Goal: Contribute content: Contribute content

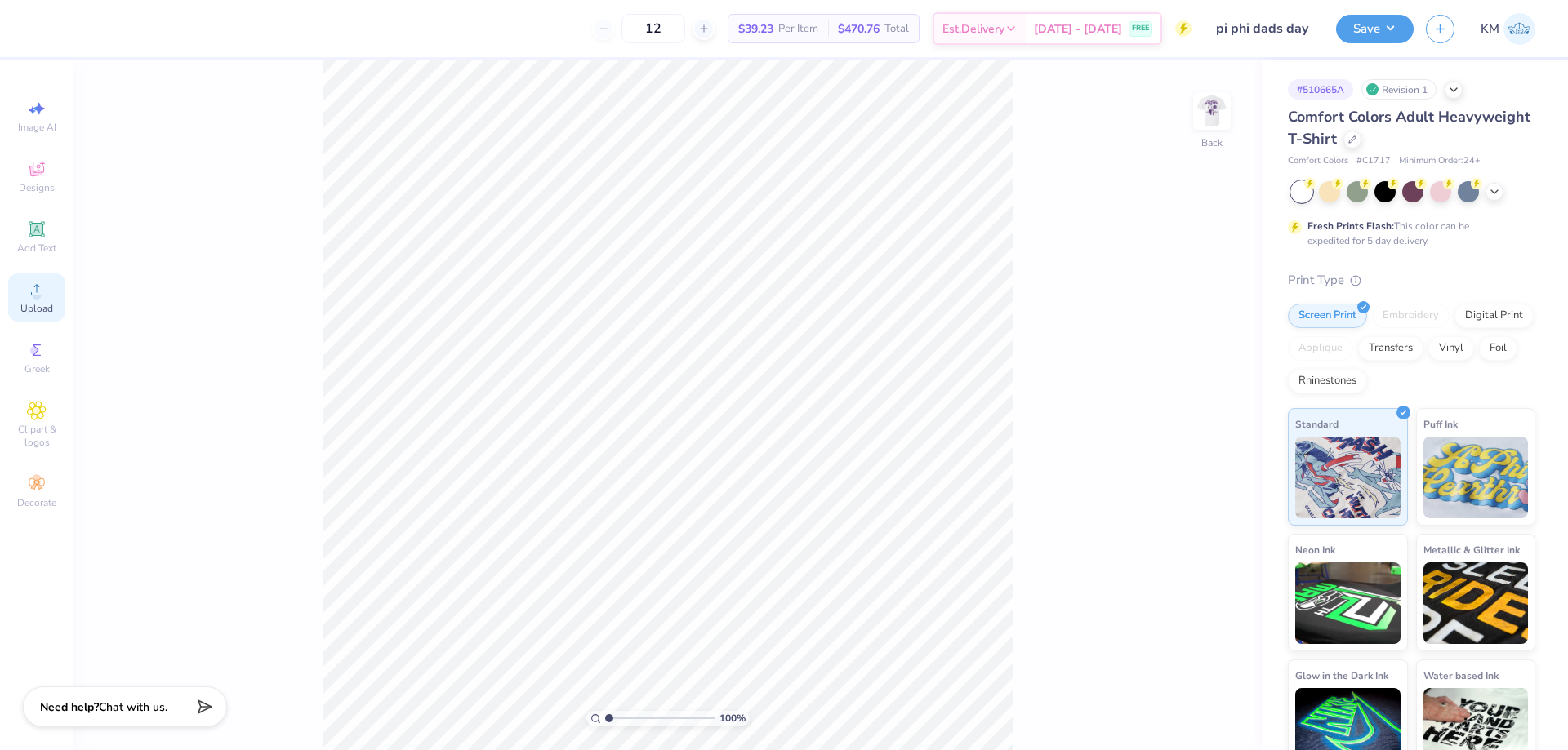
click at [44, 301] on div "Upload" at bounding box center [37, 297] width 57 height 48
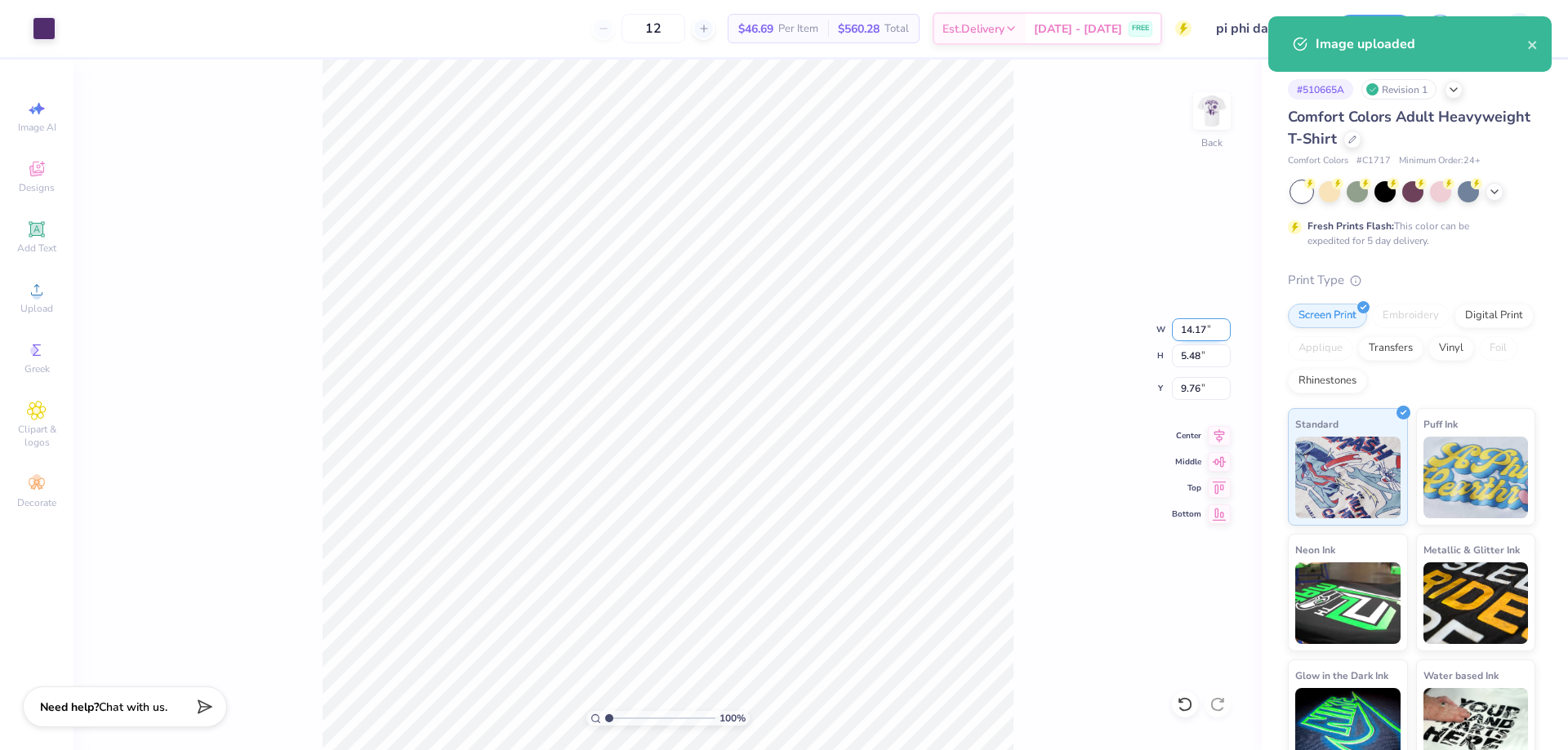
click at [1191, 330] on input "14.17" at bounding box center [1202, 329] width 59 height 23
type input "10.00"
type input "3.87"
click at [1189, 380] on input "10.57" at bounding box center [1202, 388] width 59 height 23
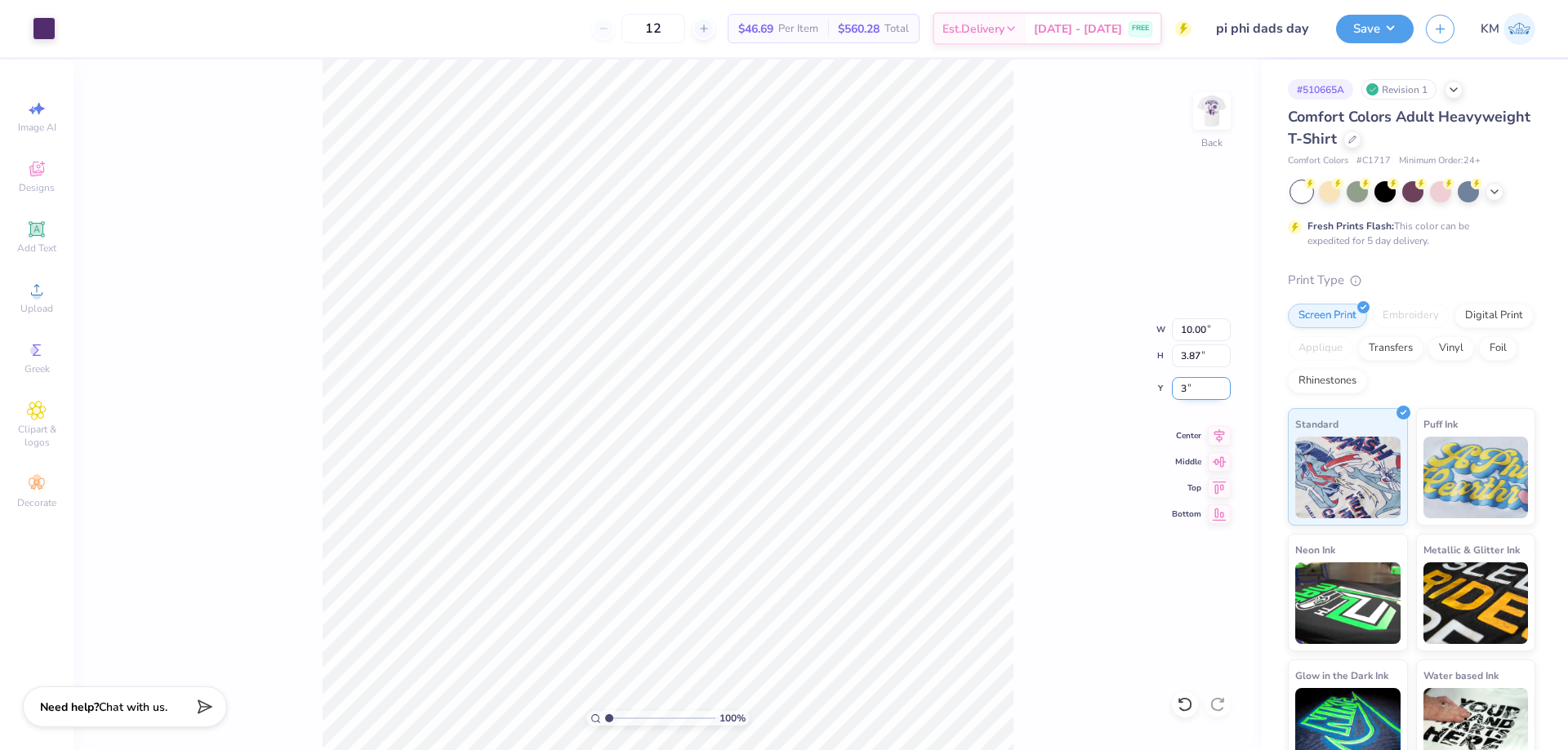
type input "3.00"
click at [1215, 108] on img at bounding box center [1213, 111] width 66 height 66
click at [24, 292] on div "Upload" at bounding box center [37, 297] width 57 height 48
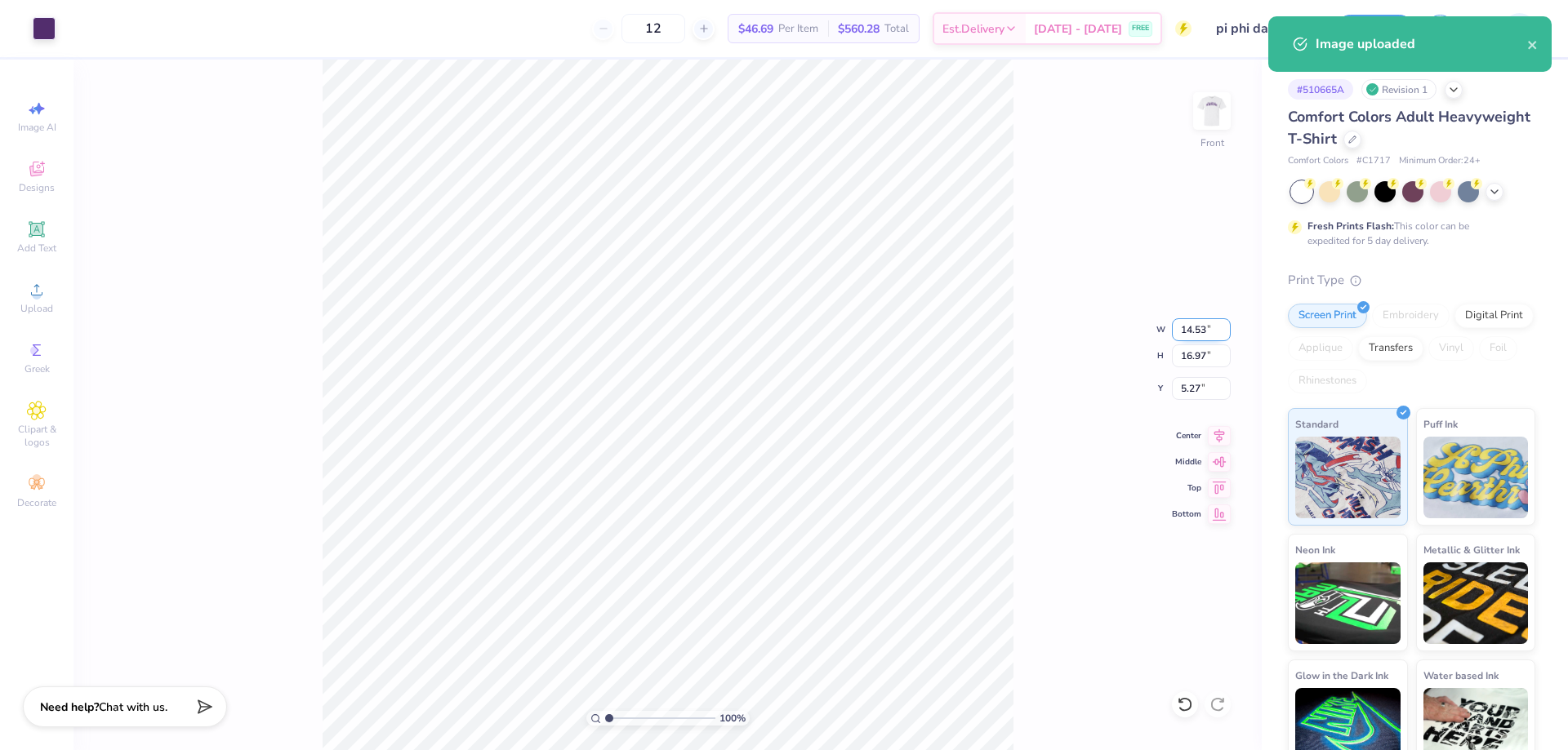
click at [1190, 329] on input "14.53" at bounding box center [1202, 329] width 59 height 23
type input "12.00"
type input "14.01"
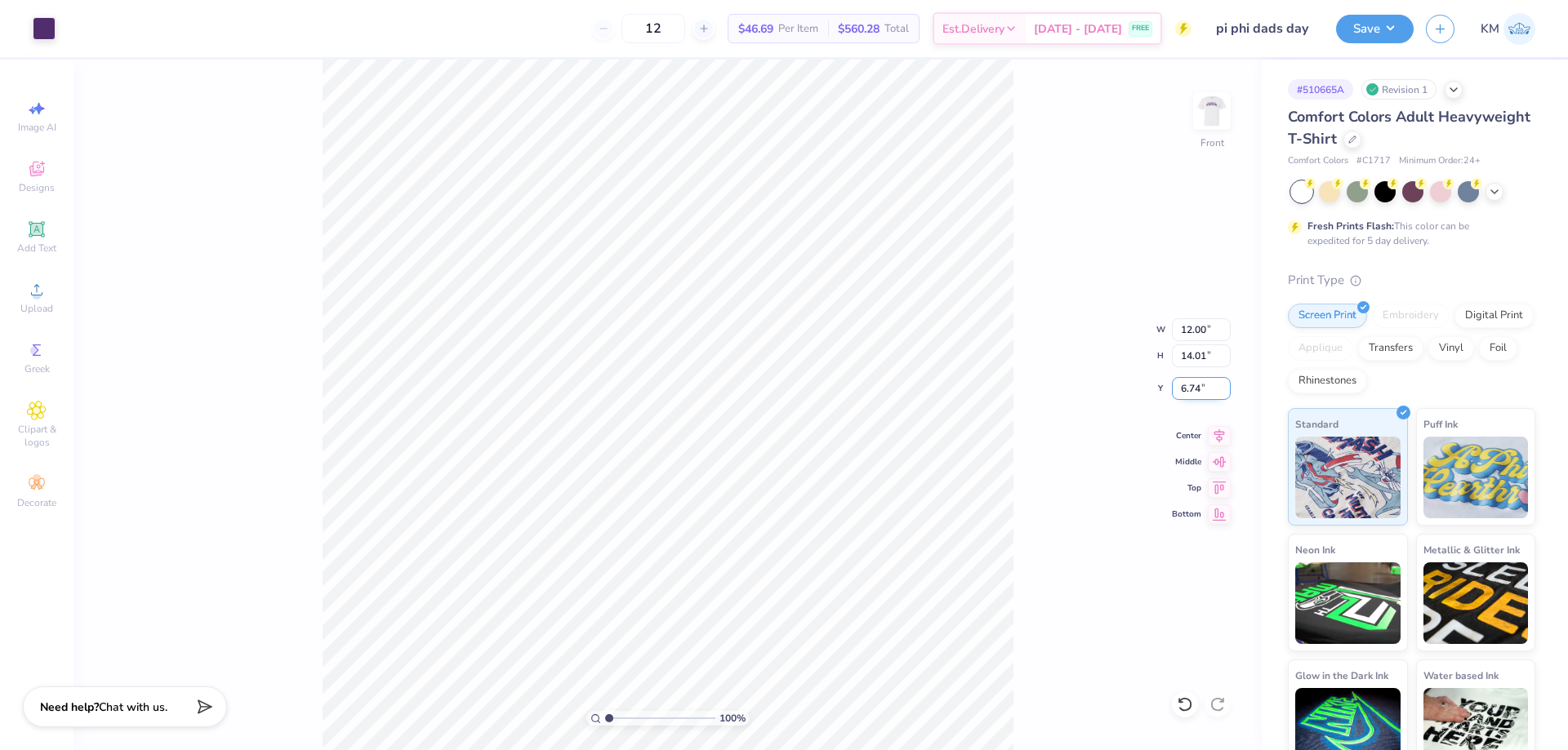
click at [1191, 385] on input "6.74" at bounding box center [1202, 388] width 59 height 23
type input "3.00"
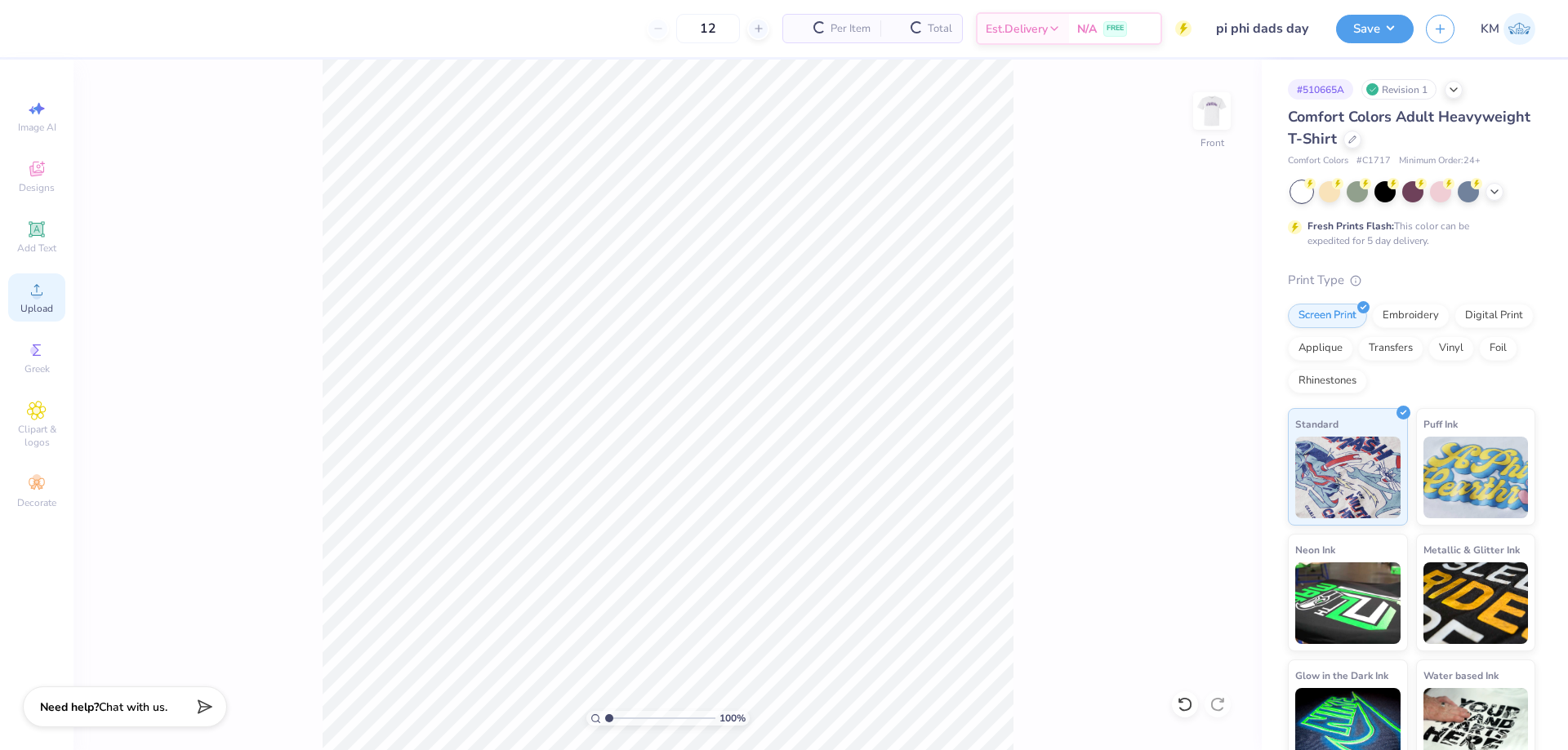
click at [54, 302] on div "Upload" at bounding box center [37, 297] width 57 height 48
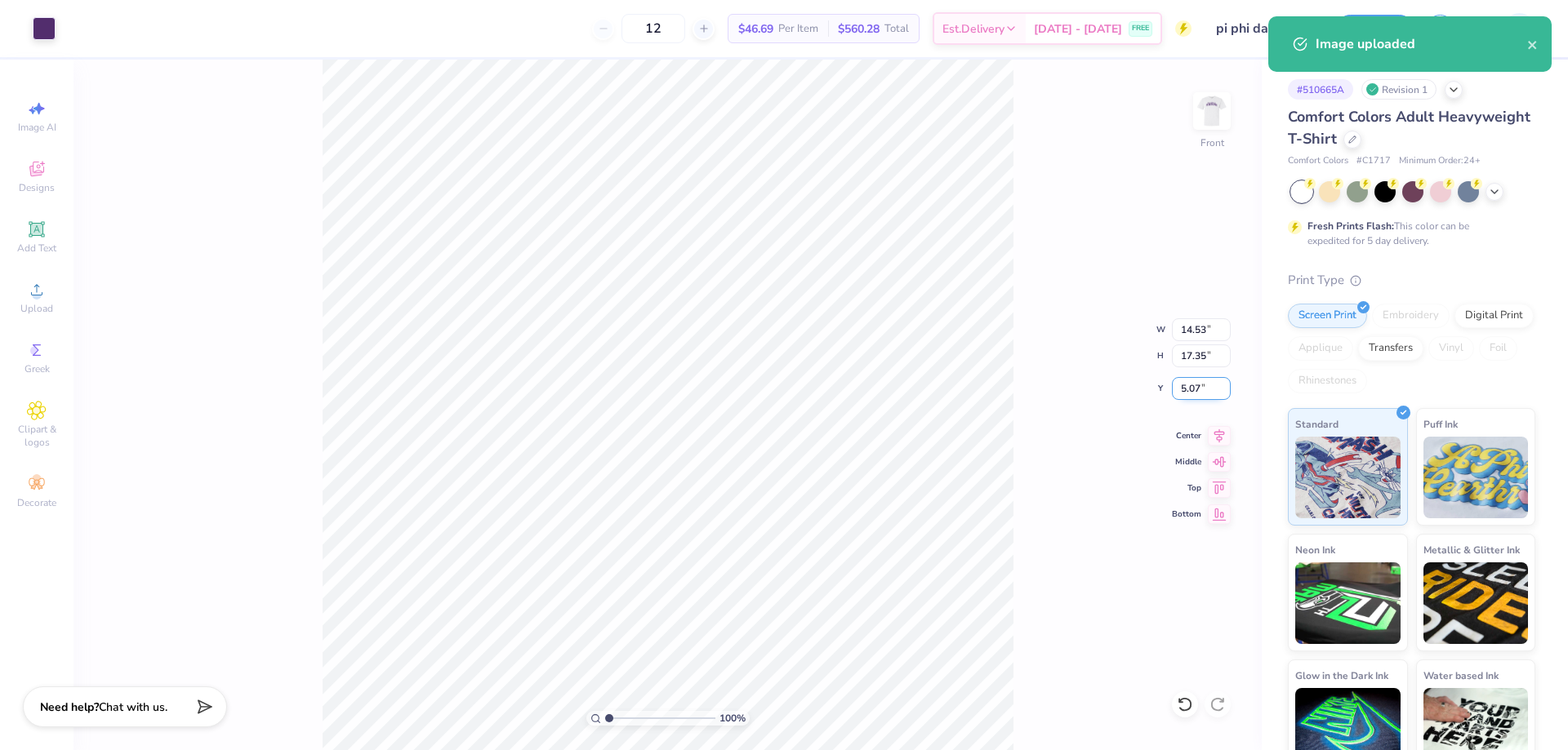
click at [1192, 387] on input "5.07" at bounding box center [1202, 388] width 59 height 23
type input "3.00"
click at [1196, 333] on input "14.53" at bounding box center [1202, 329] width 59 height 23
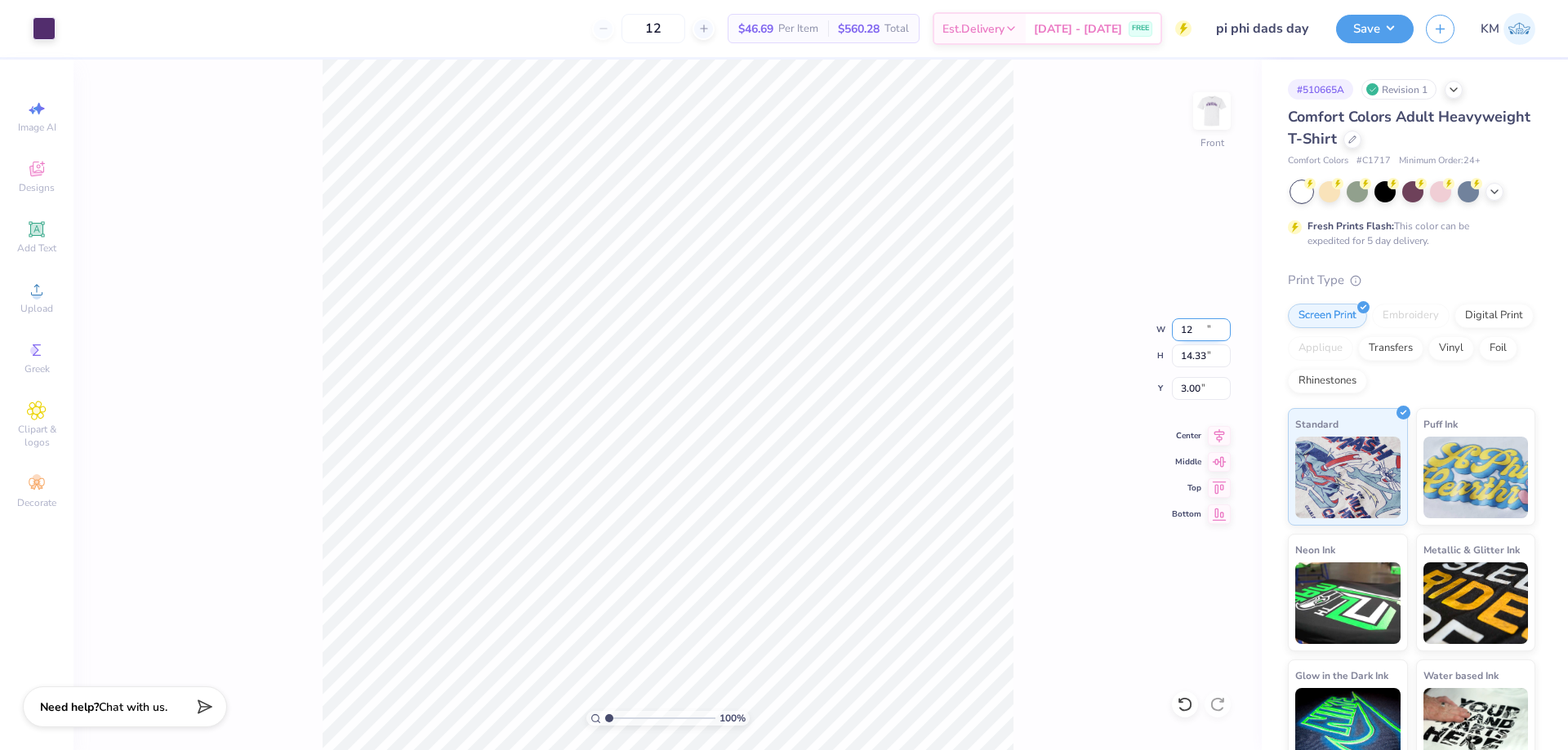
type input "12.00"
type input "14.33"
type input "4.51"
click at [1132, 341] on div "100 % Front W 12.00 12.00 " H 14.33 14.33 " Y 4.51 4.51 " Center Middle Top Bot…" at bounding box center [667, 405] width 1188 height 691
click at [1207, 371] on div "100 % Front W 12.00 12.00 " H 14.33 14.33 " Y 4.51 4.51 " Center Middle Top Bot…" at bounding box center [667, 405] width 1188 height 691
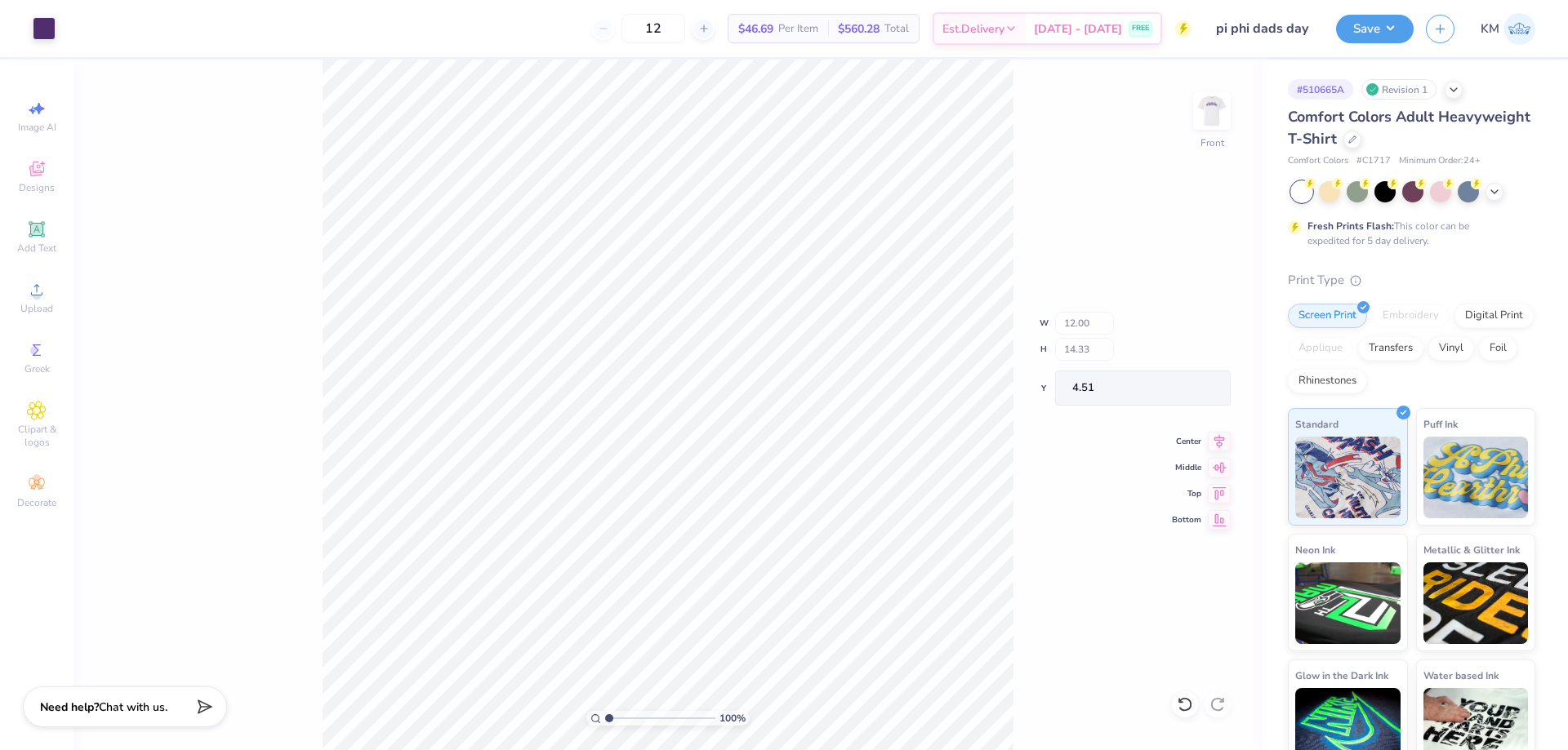
click at [1206, 384] on div "100 % Front W 12.00 H 14.33 Y 4.51 Center Middle Top Bottom" at bounding box center [667, 405] width 1188 height 691
click at [1191, 385] on input "4.51" at bounding box center [1202, 388] width 59 height 23
type input "3.00"
click at [1235, 109] on div "100 % Front W 12.00 12.00 " H 14.33 14.33 " Y 3.00 3.00 " Center Middle Top Bot…" at bounding box center [667, 405] width 1188 height 691
click at [1214, 116] on img at bounding box center [1213, 111] width 66 height 66
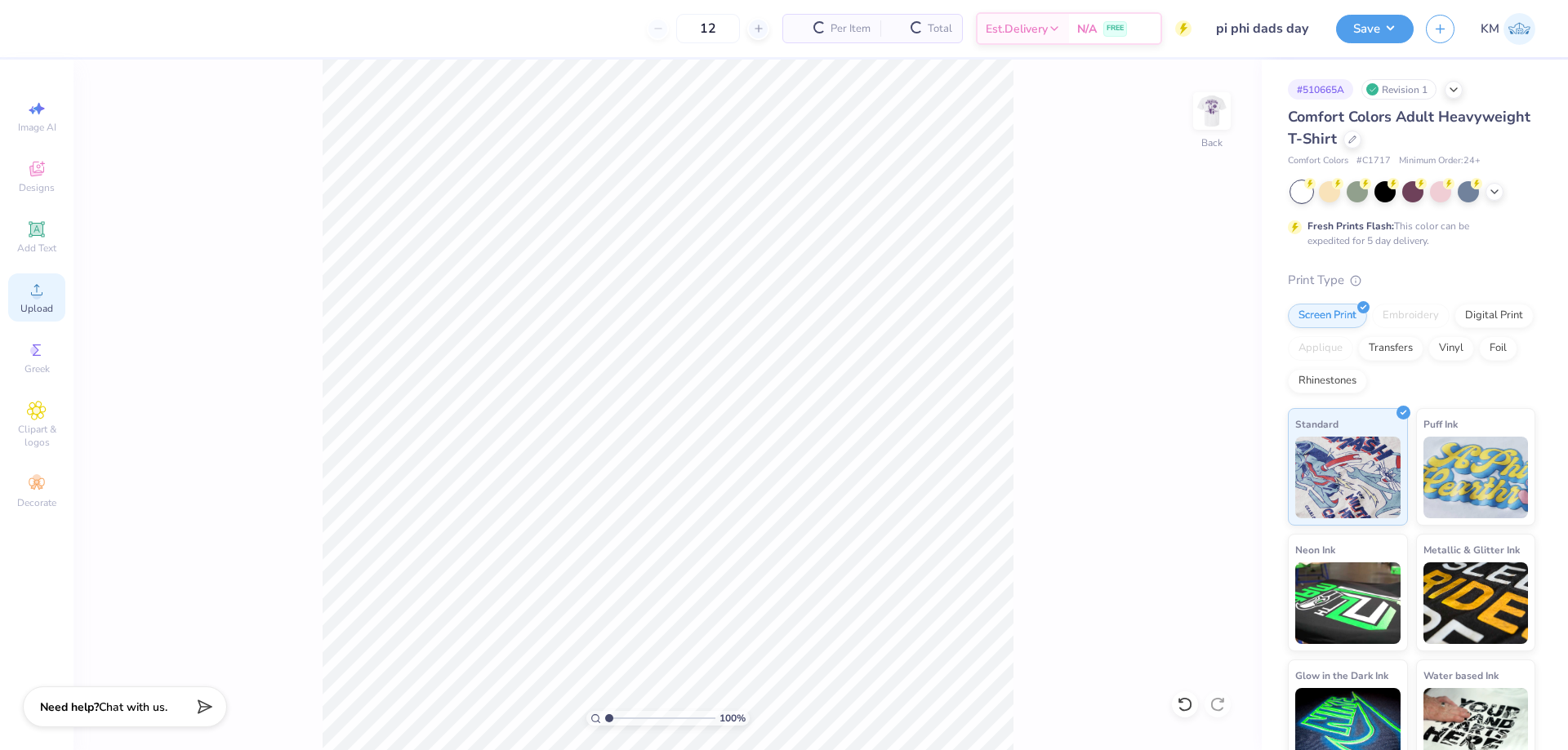
click at [29, 295] on icon at bounding box center [36, 290] width 19 height 19
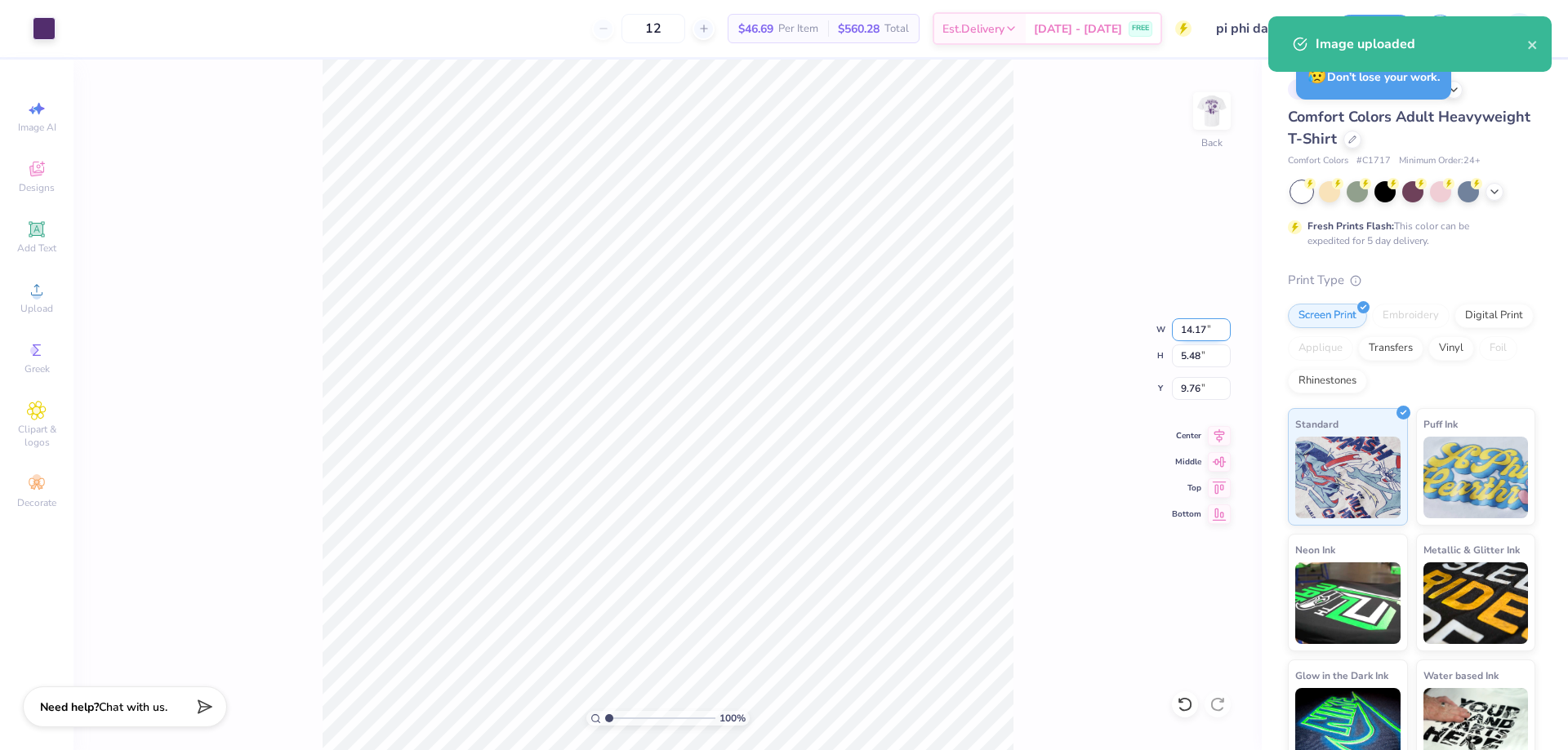
click at [1176, 326] on input "14.17" at bounding box center [1202, 329] width 59 height 23
type input "10.00"
type input "3.87"
click at [1187, 391] on input "10.57" at bounding box center [1202, 388] width 59 height 23
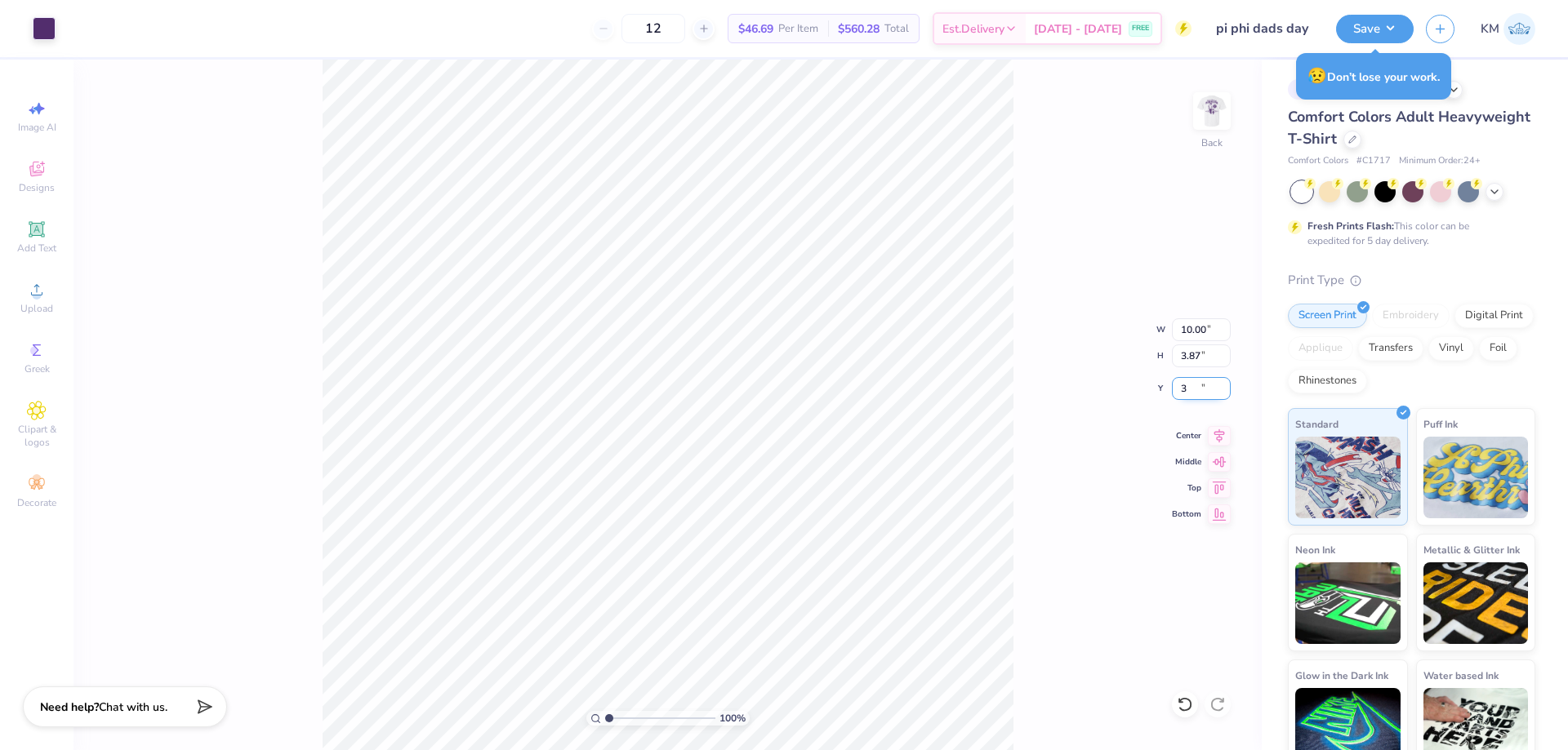
type input "3.00"
click at [1221, 120] on img at bounding box center [1213, 111] width 66 height 66
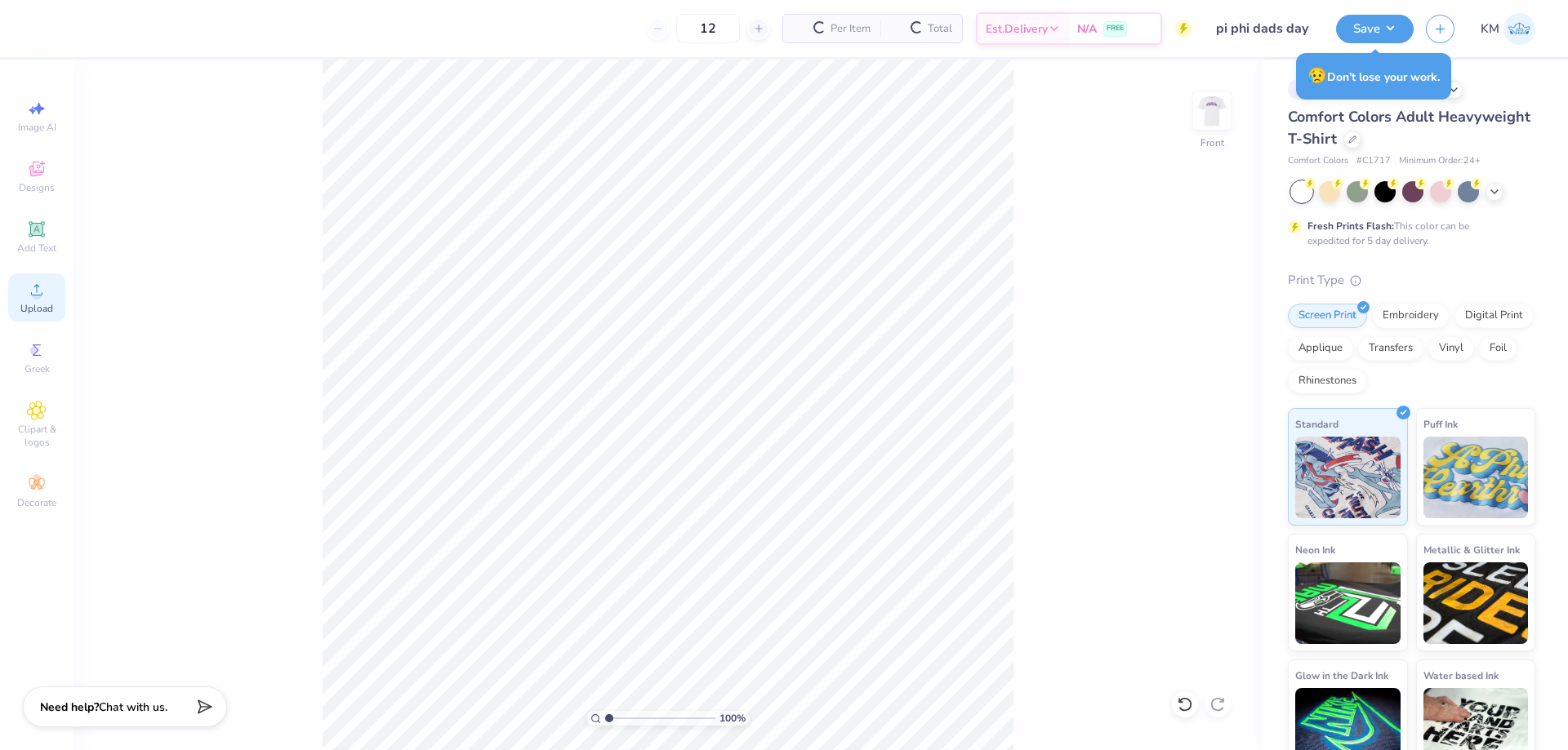
click at [35, 290] on icon at bounding box center [36, 290] width 19 height 19
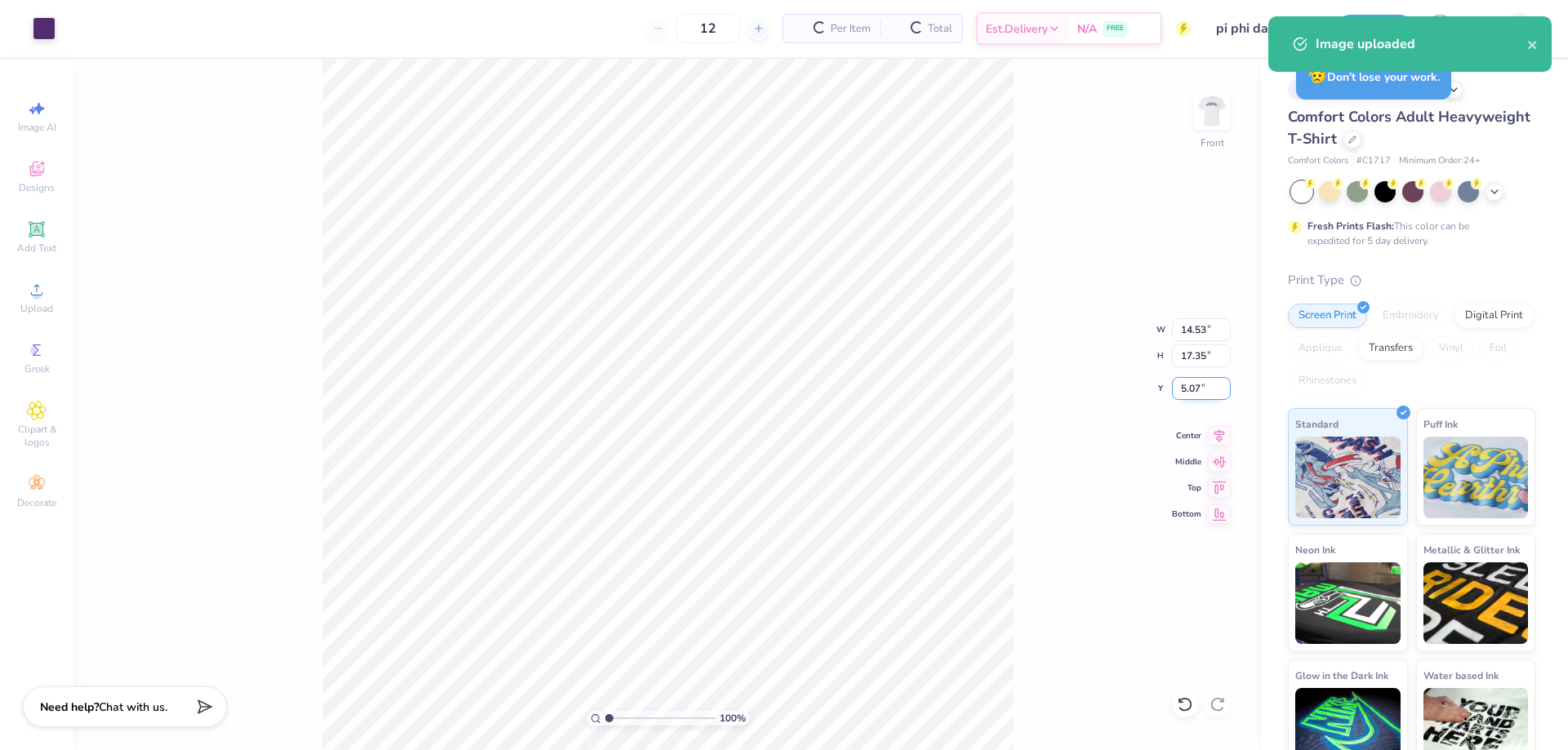
click at [1194, 390] on input "5.07" at bounding box center [1202, 388] width 59 height 23
type input "3.00"
click at [1189, 337] on input "14.53" at bounding box center [1202, 329] width 59 height 23
type input "12.00"
type input "14.33"
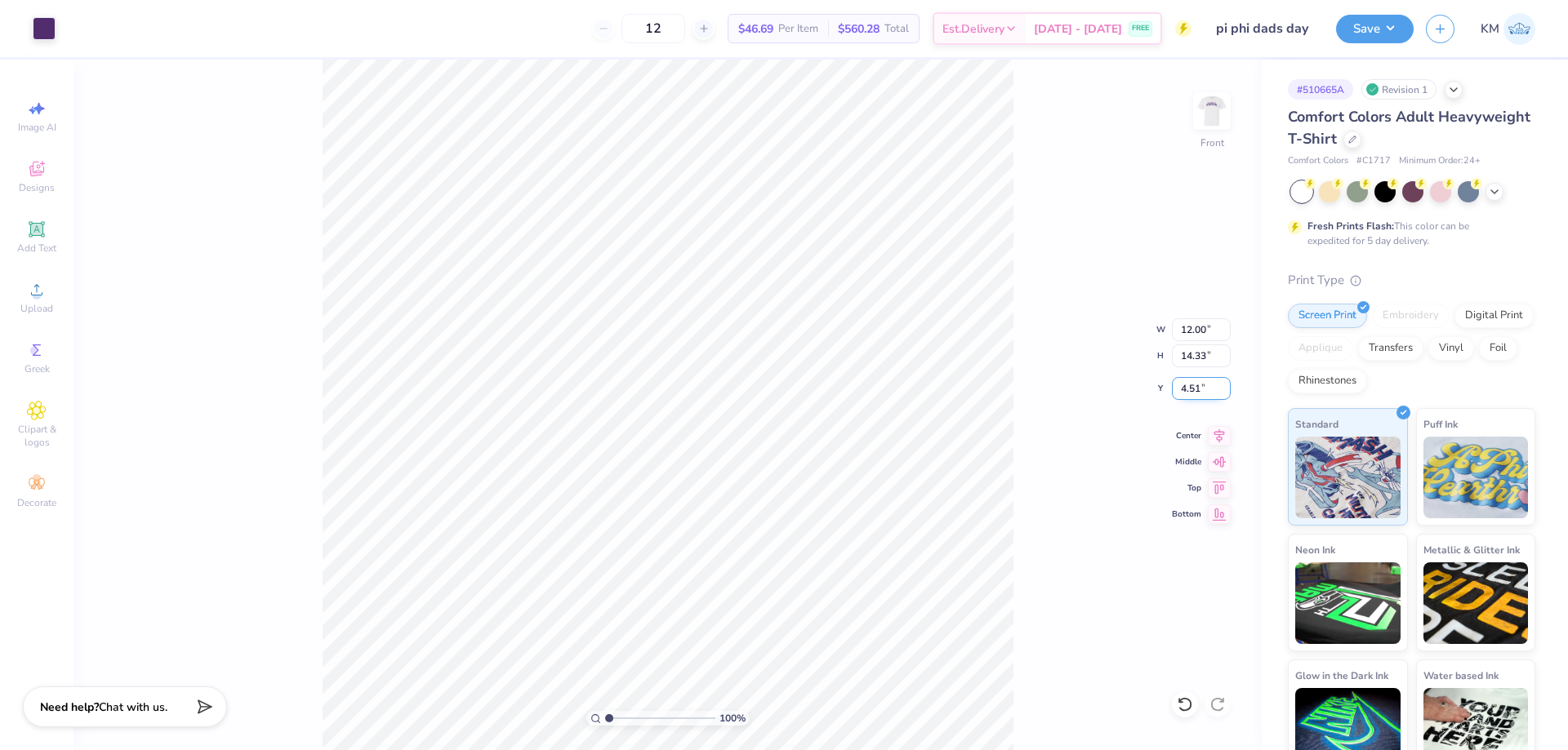
click at [1185, 387] on input "4.51" at bounding box center [1202, 388] width 59 height 23
type input "3.00"
click at [1212, 106] on img at bounding box center [1213, 111] width 66 height 66
click at [1213, 116] on img at bounding box center [1213, 111] width 66 height 66
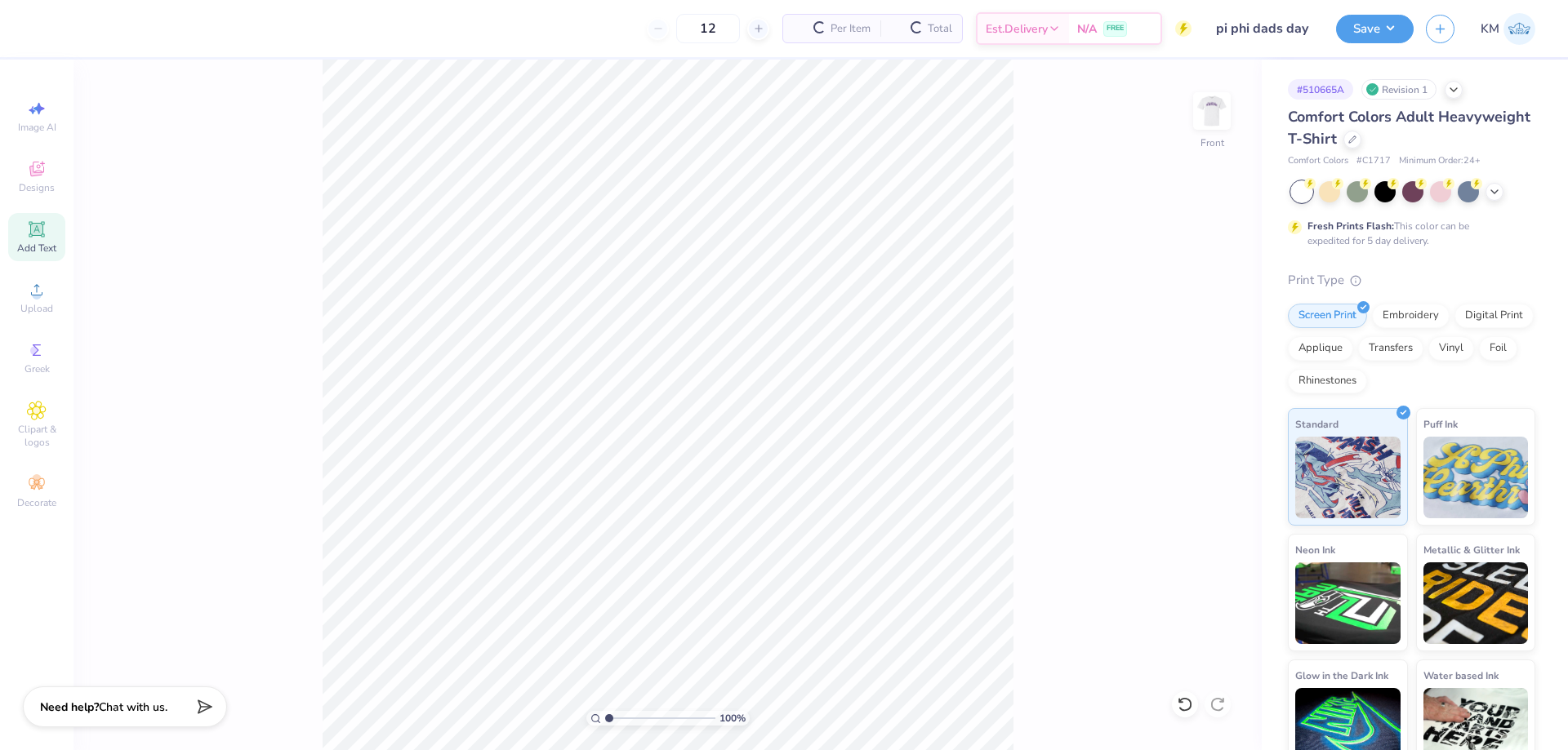
click at [38, 219] on div "Add Text" at bounding box center [37, 237] width 57 height 48
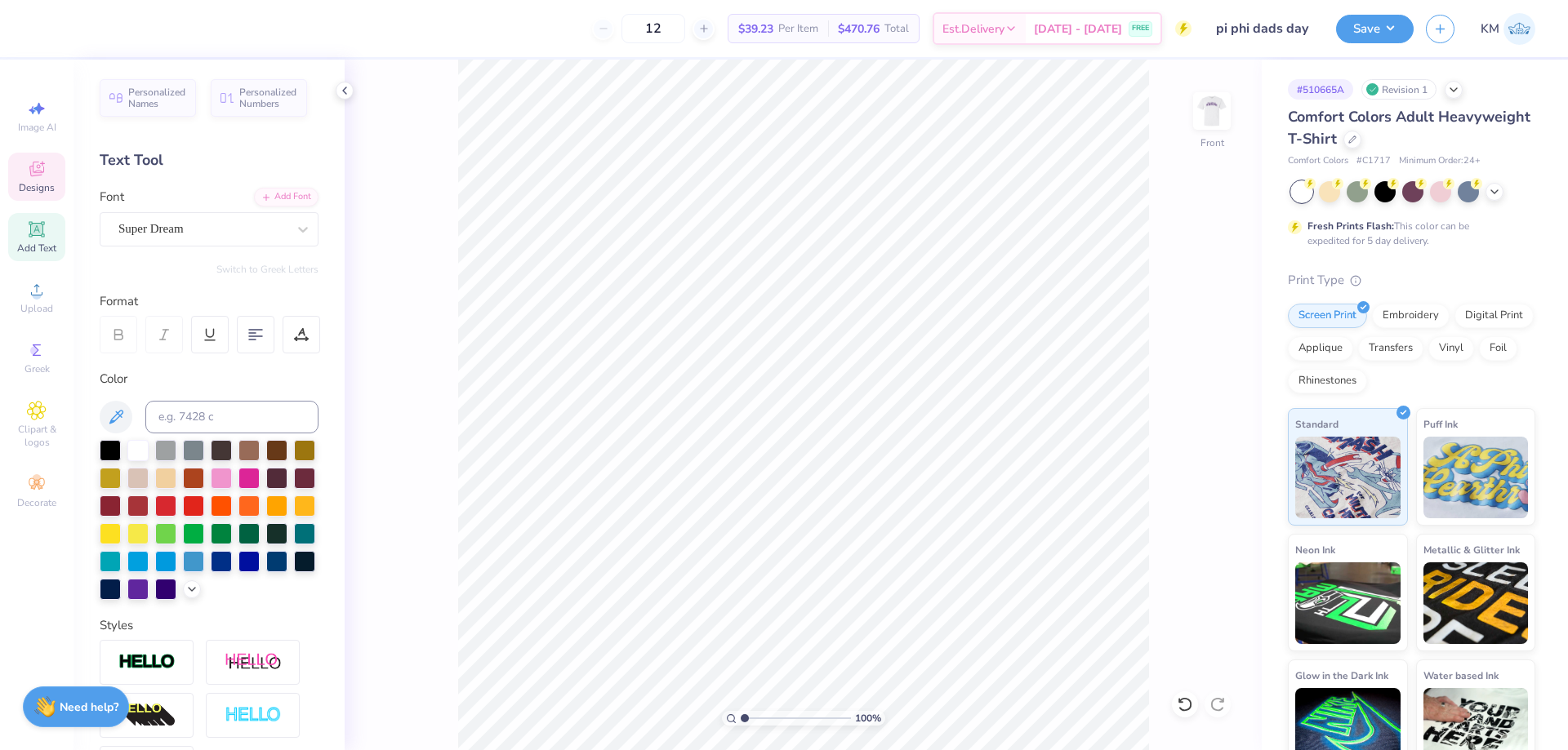
click at [45, 189] on span "Designs" at bounding box center [36, 188] width 36 height 13
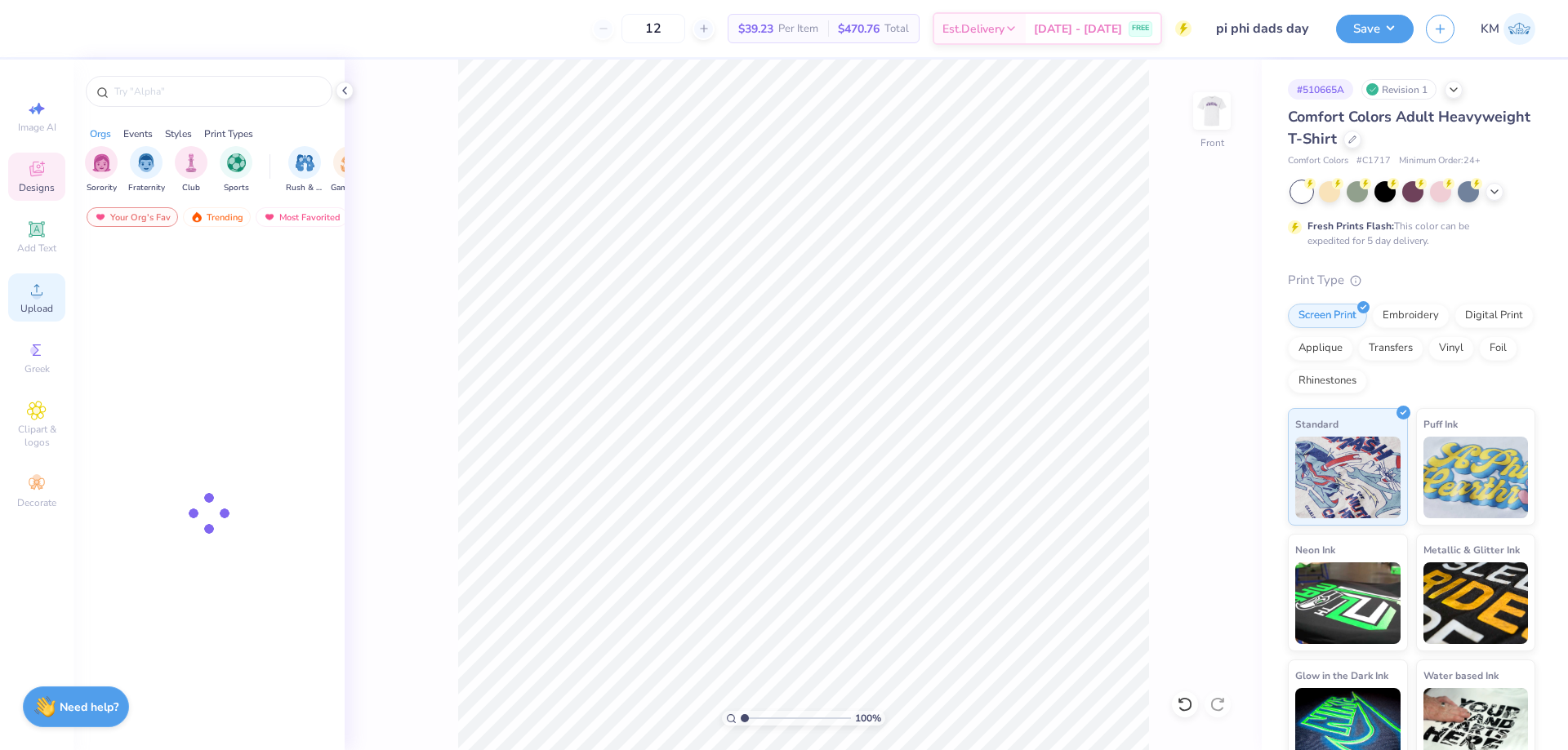
click at [34, 299] on icon at bounding box center [36, 290] width 19 height 19
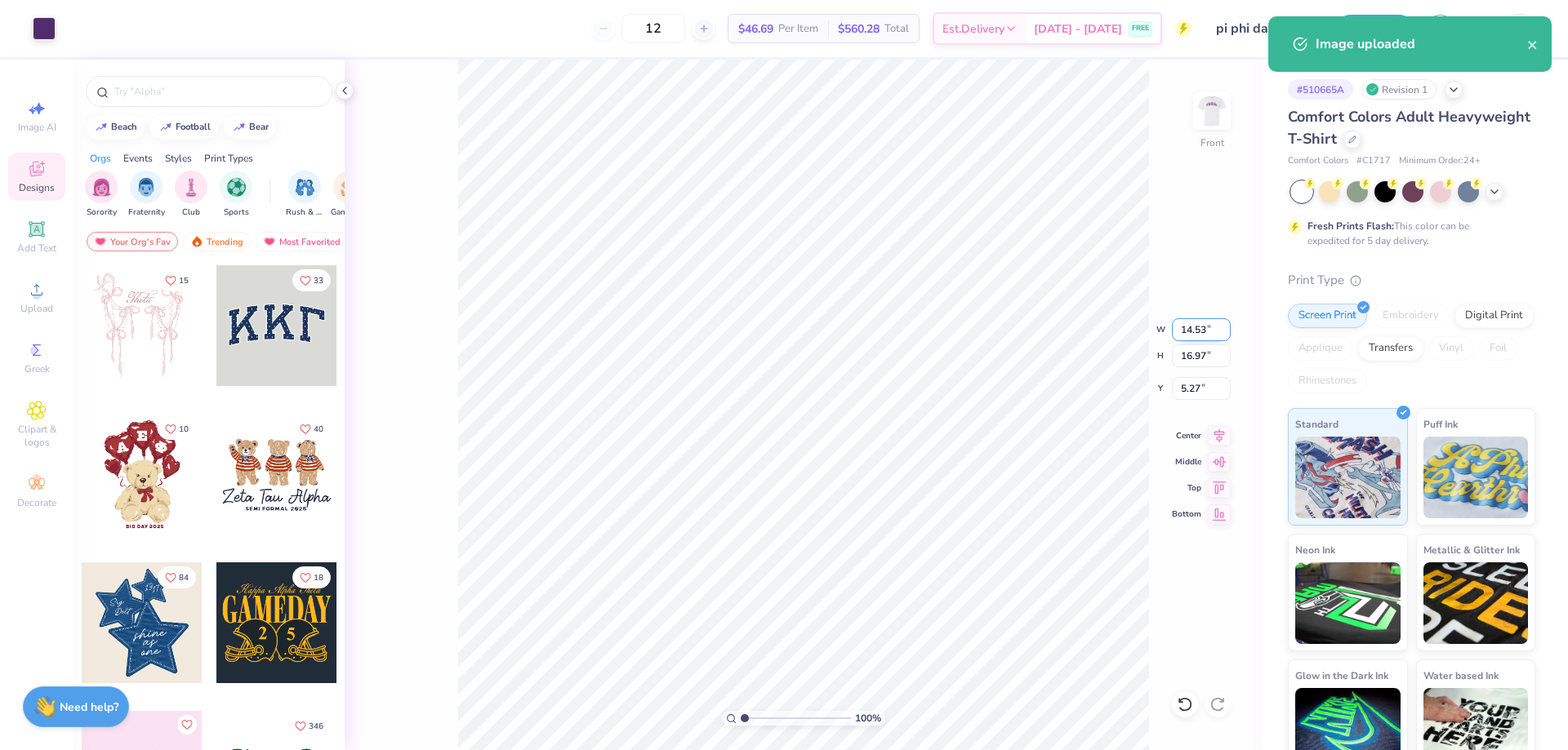
click at [1203, 329] on input "14.53" at bounding box center [1202, 329] width 59 height 23
type input "12.00"
type input "14.01"
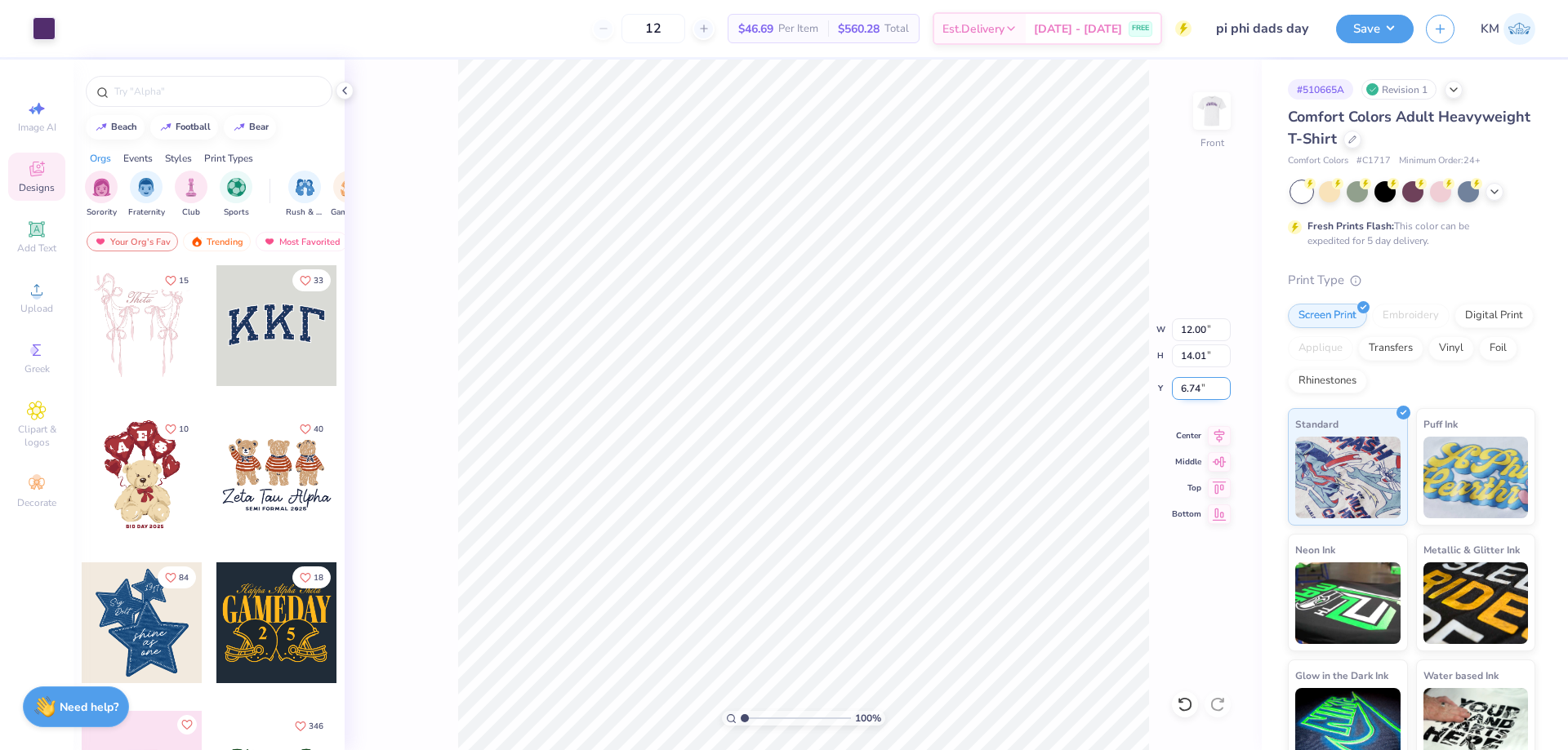
click at [1181, 384] on input "6.74" at bounding box center [1202, 388] width 59 height 23
type input "3.00"
click at [1213, 108] on img at bounding box center [1213, 111] width 66 height 66
click at [763, 714] on input "range" at bounding box center [796, 718] width 110 height 14
drag, startPoint x: 756, startPoint y: 717, endPoint x: 696, endPoint y: 712, distance: 60.2
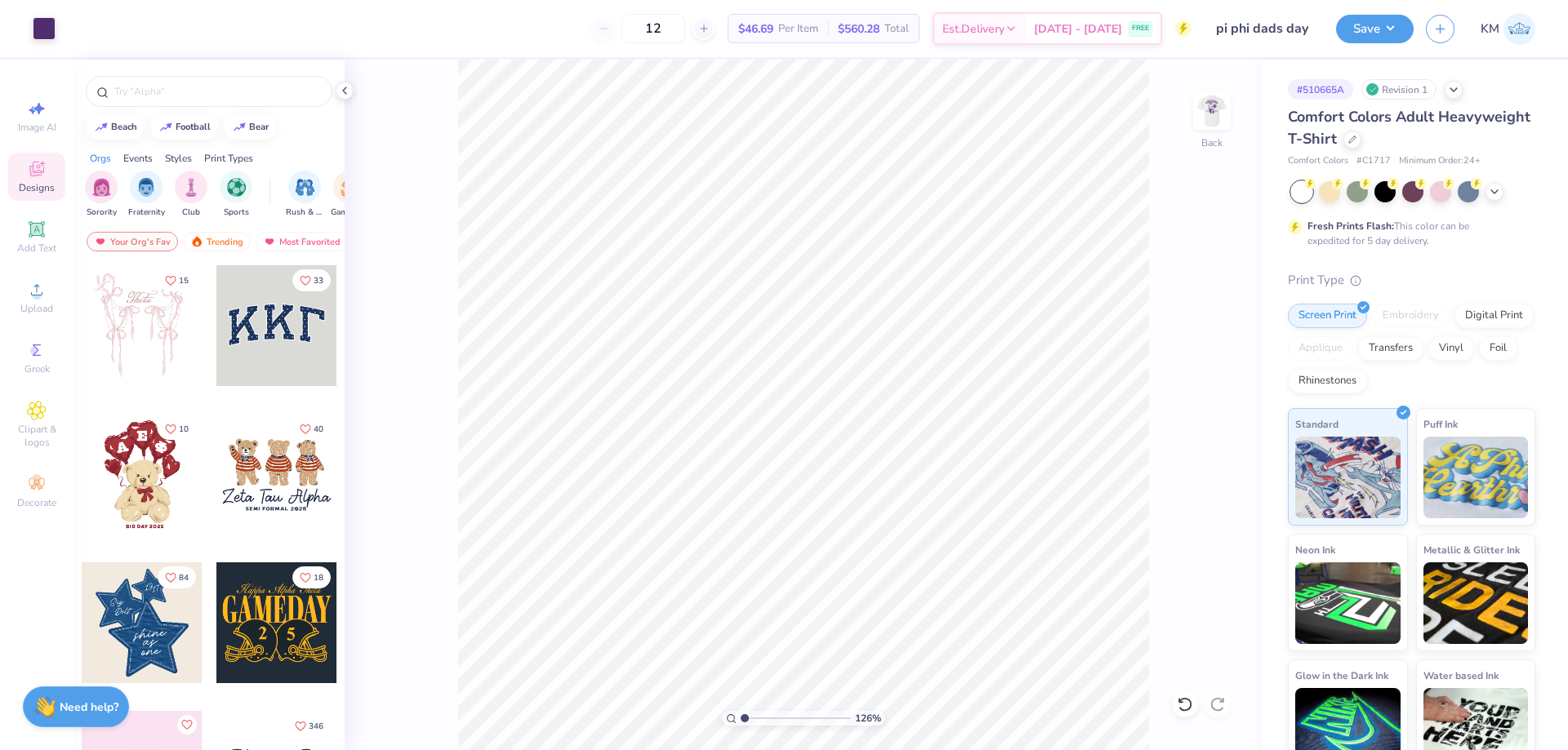
type input "1"
click at [741, 712] on input "range" at bounding box center [796, 718] width 110 height 14
click at [1207, 114] on img at bounding box center [1213, 111] width 66 height 66
click at [45, 290] on icon at bounding box center [36, 290] width 19 height 19
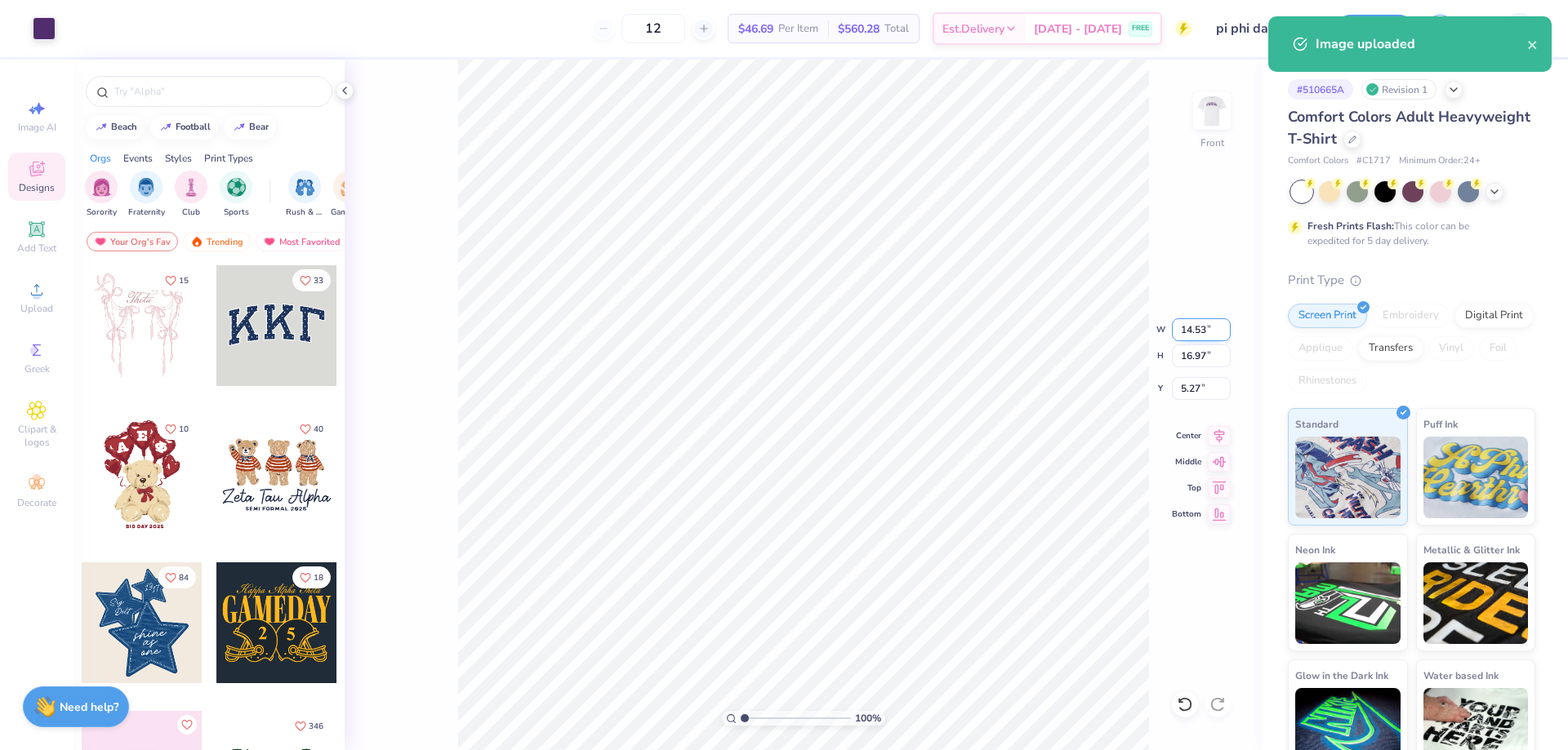
click at [1186, 327] on input "14.53" at bounding box center [1202, 329] width 59 height 23
type input "12.00"
type input "14.01"
click at [1192, 389] on input "6.74" at bounding box center [1202, 388] width 59 height 23
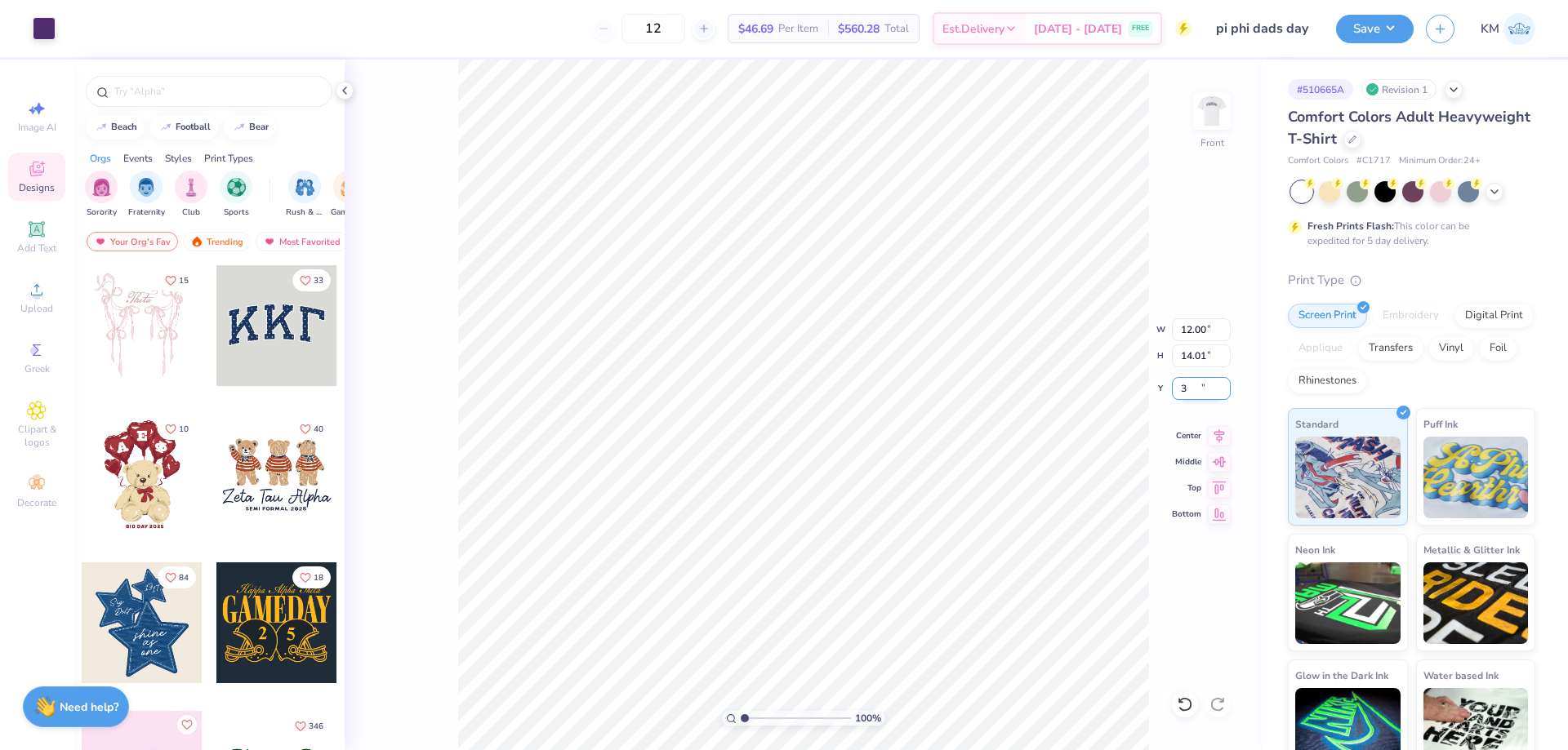
type input "3.00"
click at [1214, 111] on img at bounding box center [1213, 111] width 66 height 66
click at [32, 289] on icon at bounding box center [36, 290] width 19 height 19
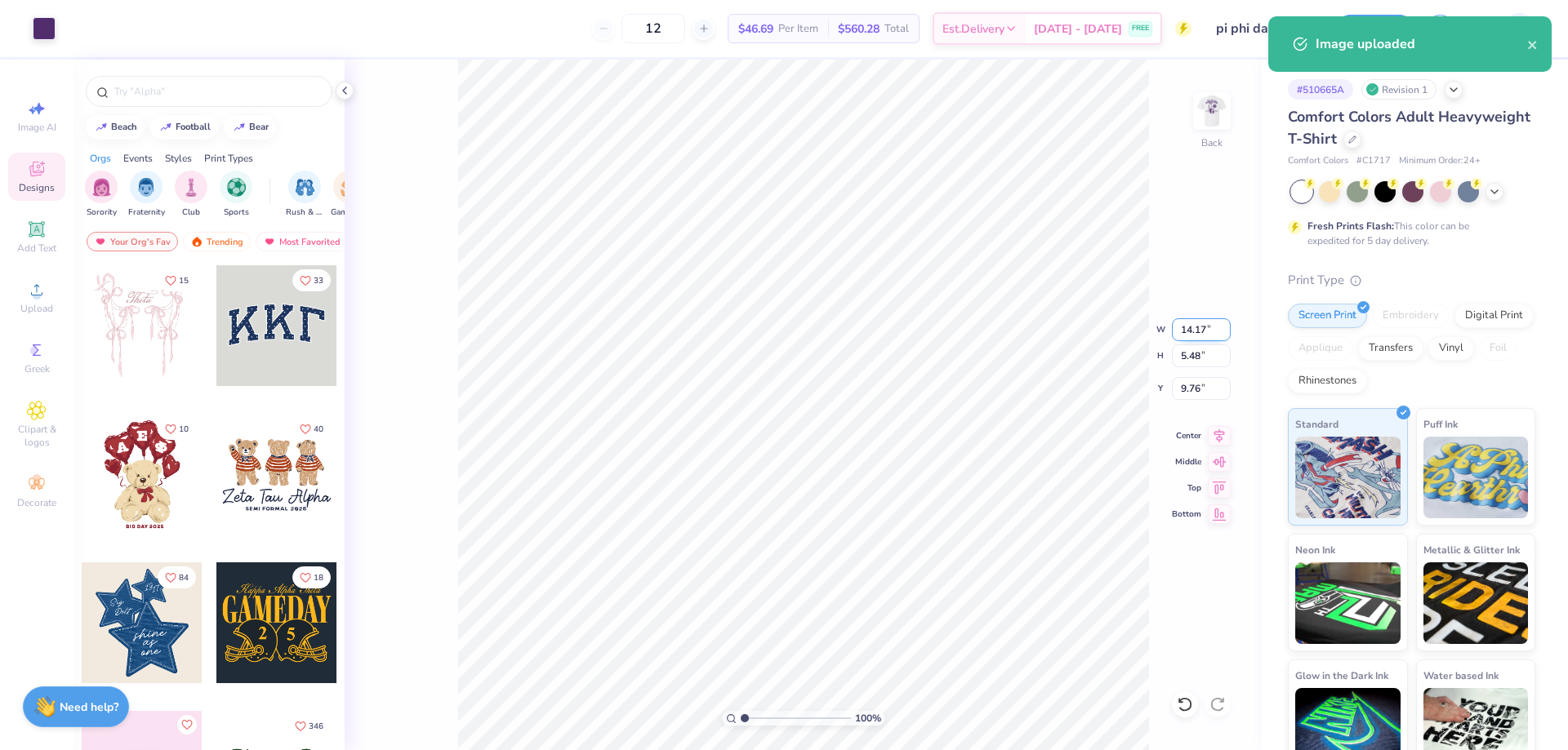
click at [1203, 320] on input "14.17" at bounding box center [1202, 329] width 59 height 23
type input "10.00"
type input "3.87"
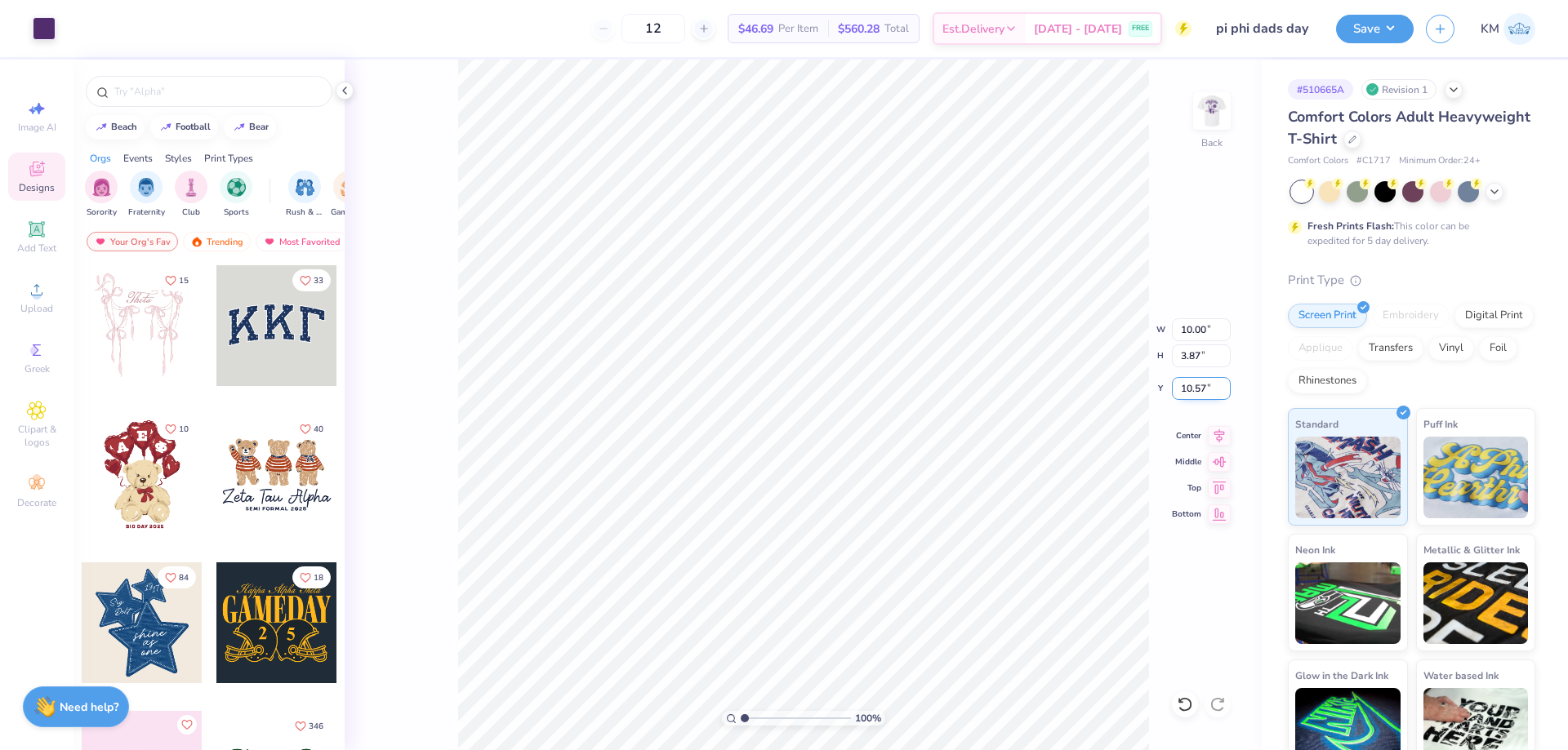
click at [1205, 391] on input "10.57" at bounding box center [1202, 388] width 59 height 23
type input "3.00"
click at [1219, 116] on img at bounding box center [1213, 111] width 66 height 66
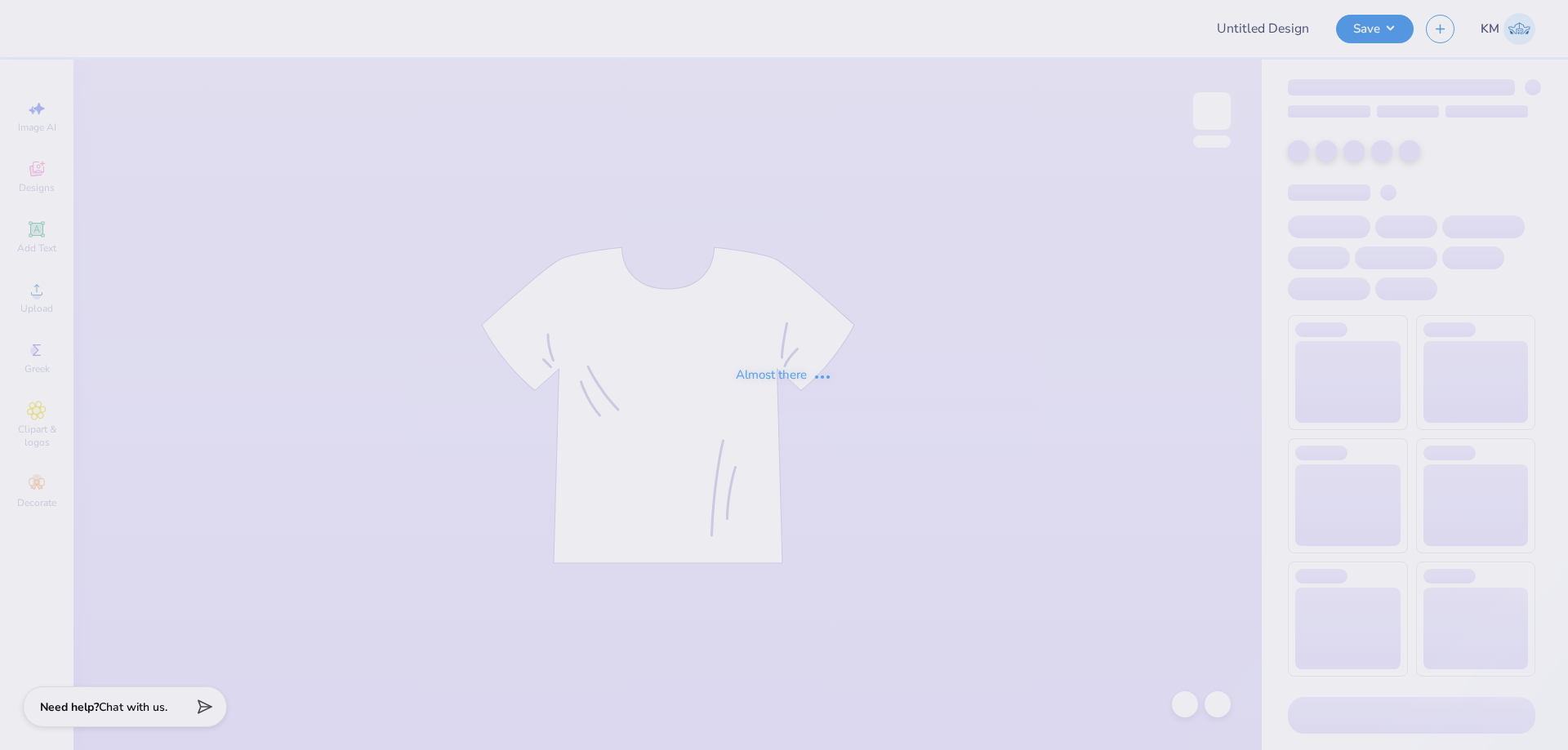
type input "pi phi dads day"
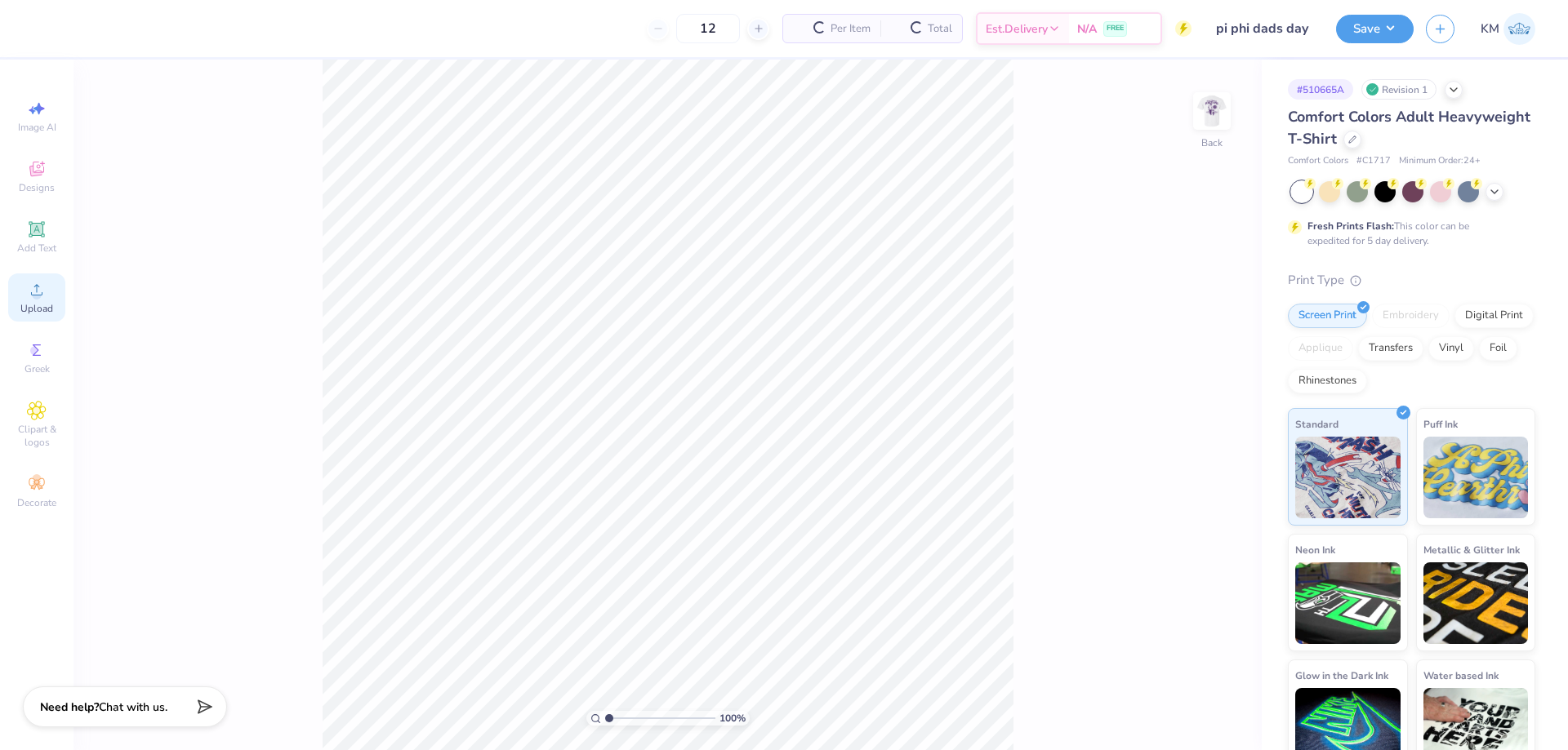
click at [35, 290] on icon at bounding box center [36, 290] width 19 height 19
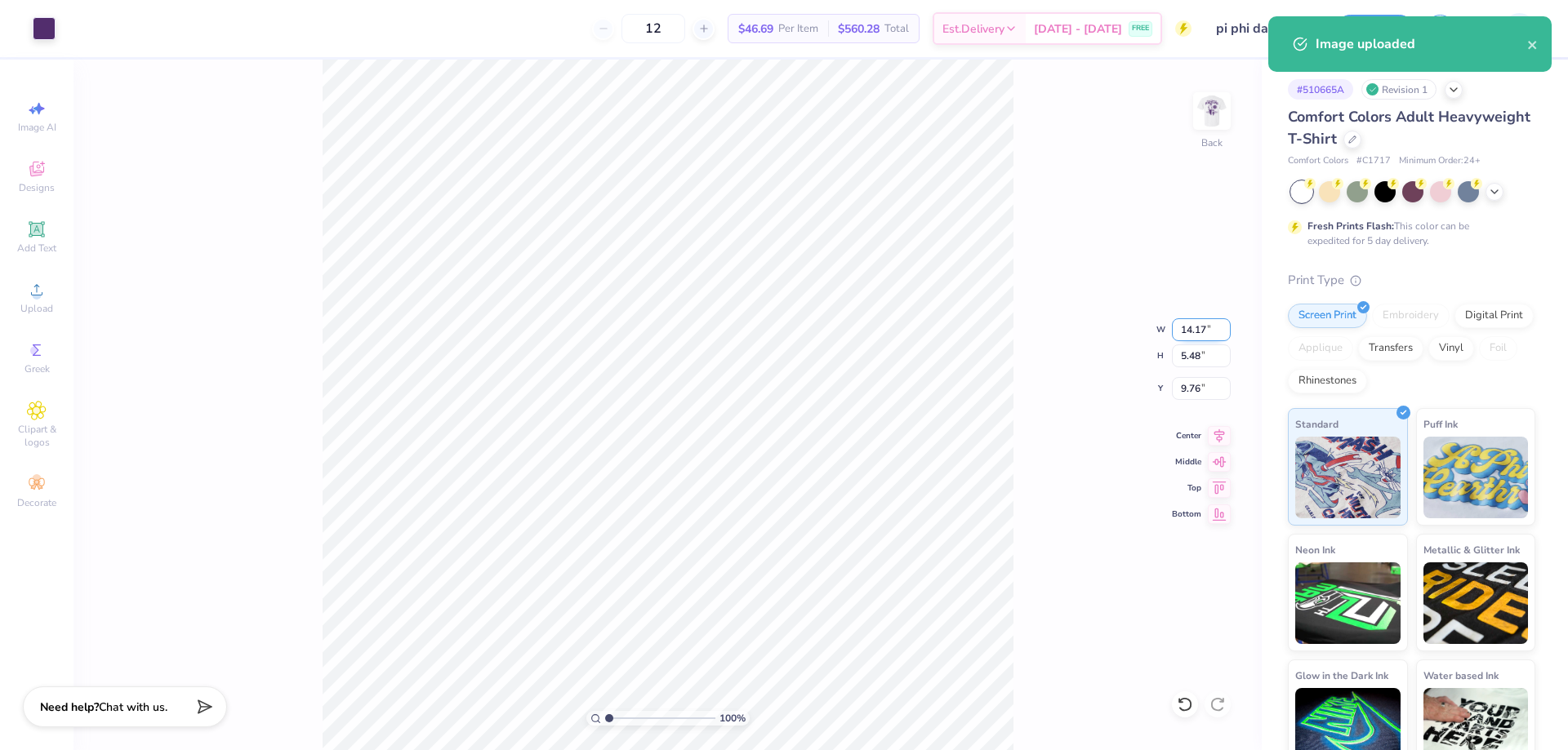
click at [1186, 322] on input "14.17" at bounding box center [1202, 329] width 59 height 23
type input "10.00"
type input "3.87"
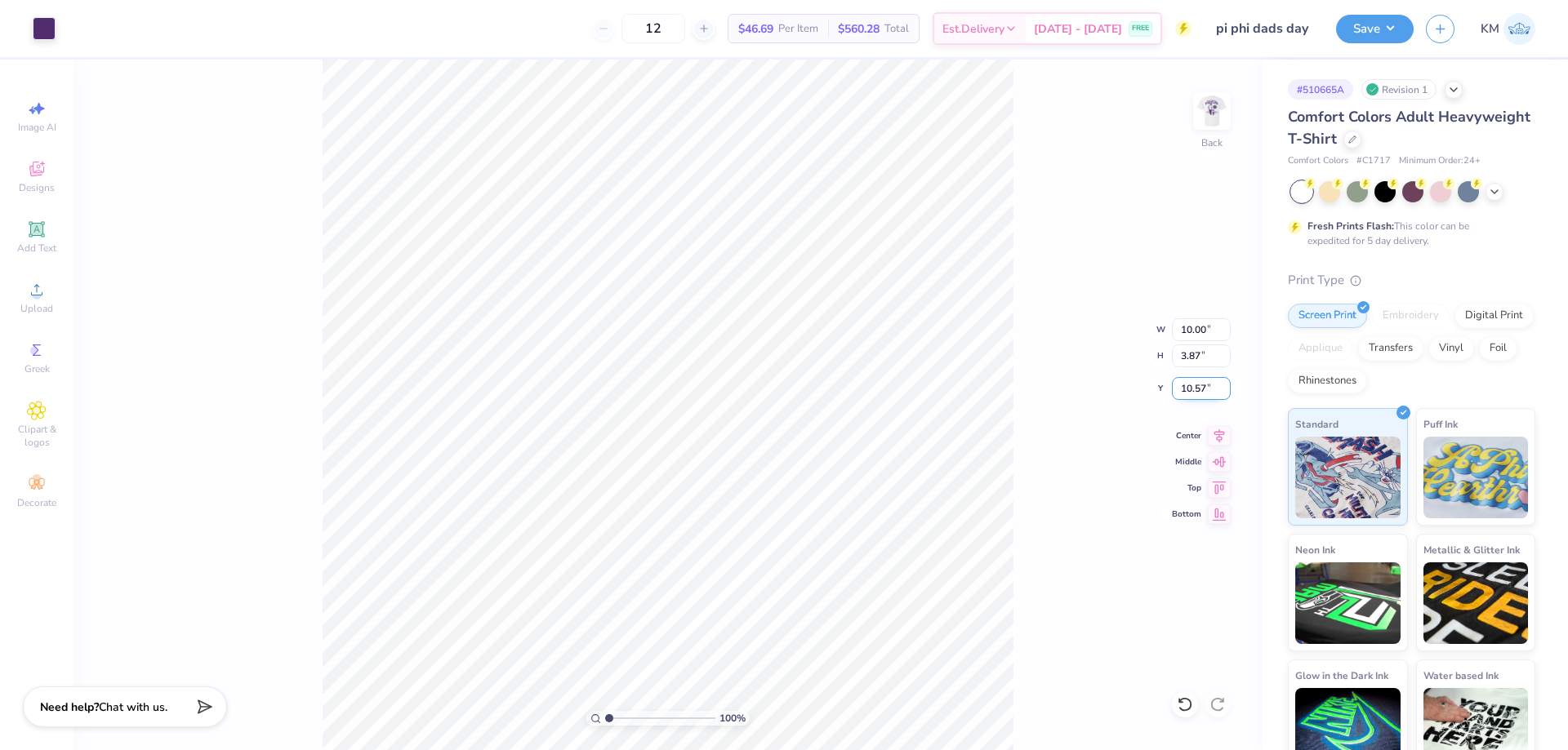
click at [1184, 386] on input "10.57" at bounding box center [1202, 388] width 59 height 23
type input "3.00"
click at [1208, 113] on img at bounding box center [1213, 111] width 66 height 66
click at [29, 298] on icon at bounding box center [36, 290] width 19 height 19
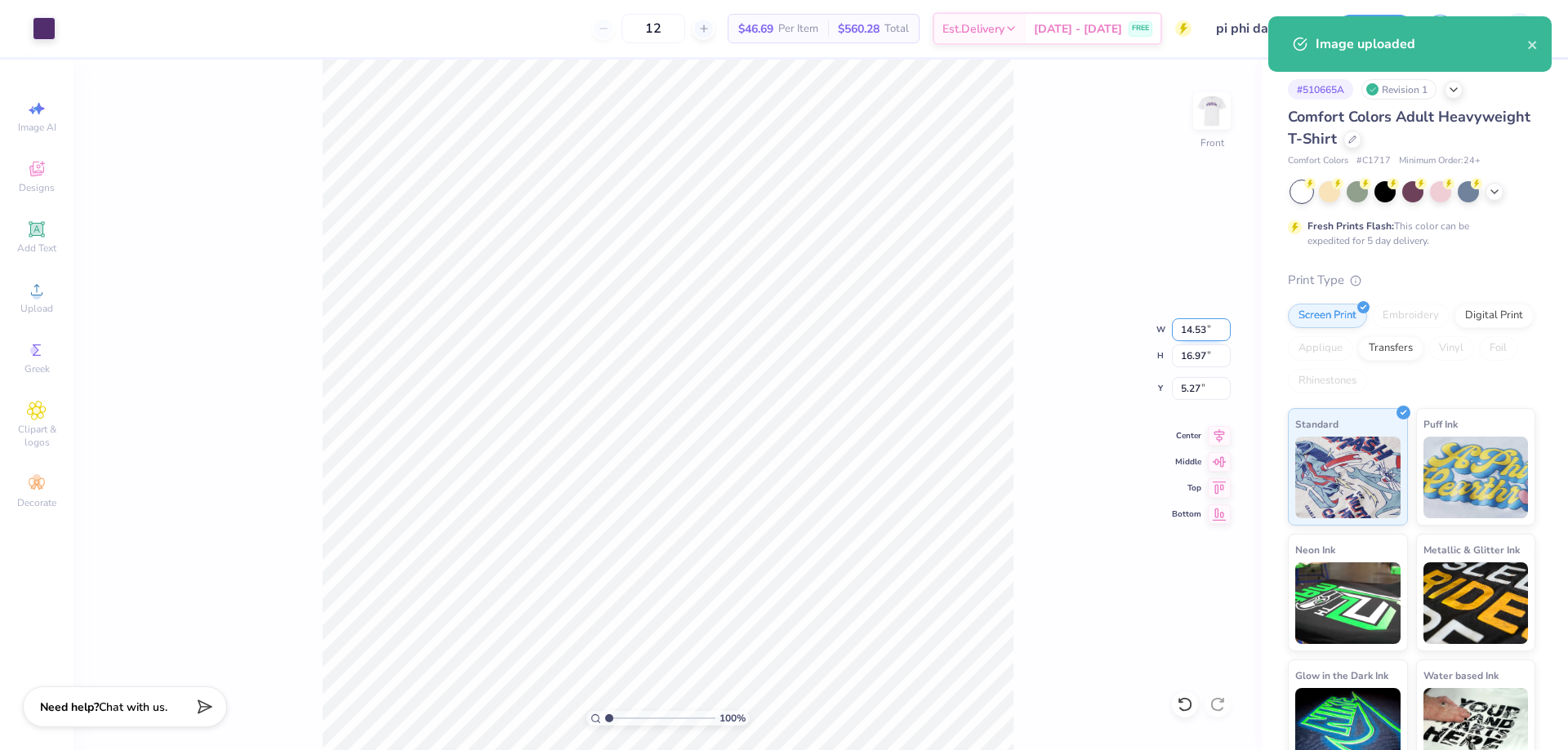
click at [1201, 331] on input "14.53" at bounding box center [1202, 329] width 59 height 23
type input "12.00"
type input "14.01"
click at [1192, 391] on input "6.74" at bounding box center [1202, 388] width 59 height 23
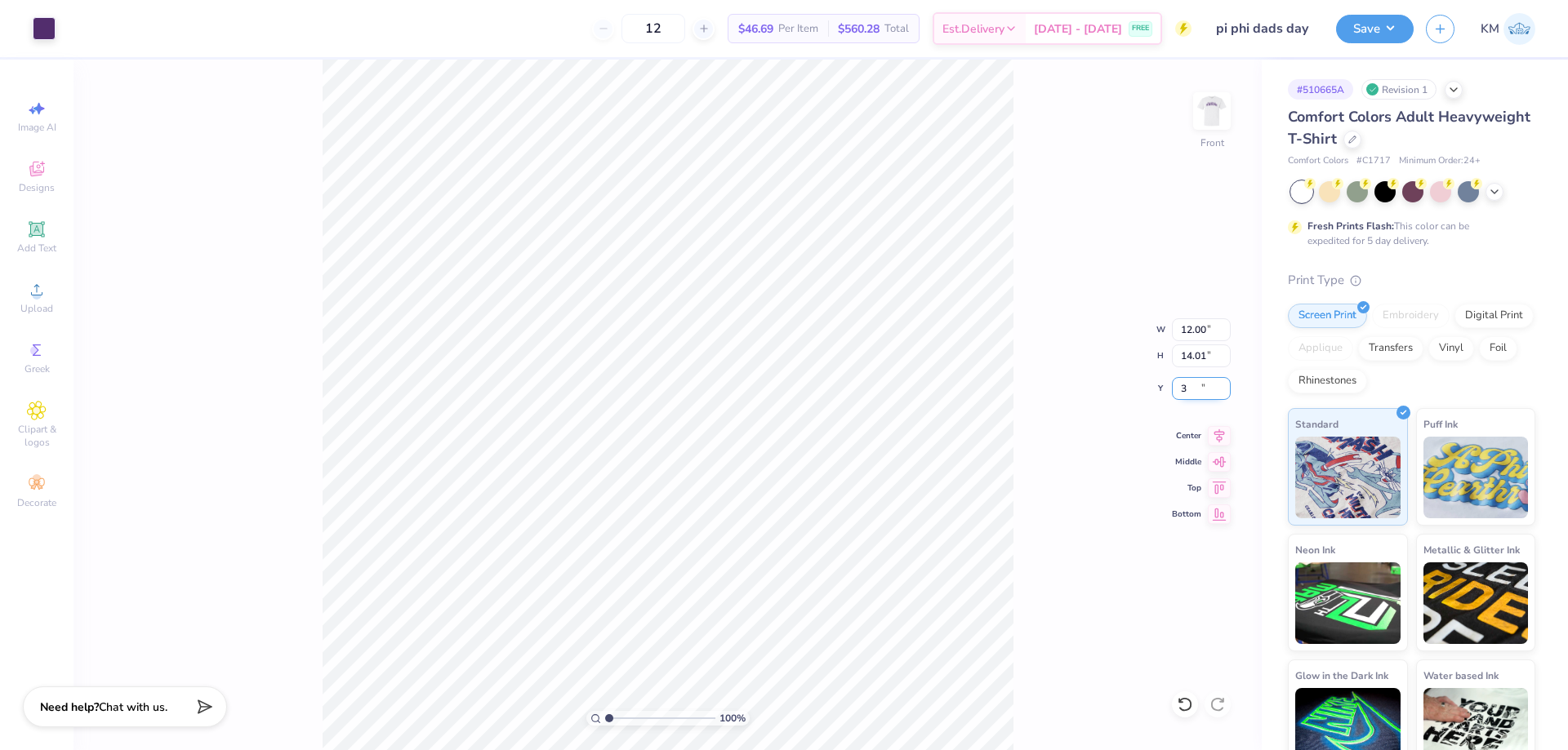
type input "3.00"
click at [1372, 32] on button "Save" at bounding box center [1375, 27] width 77 height 29
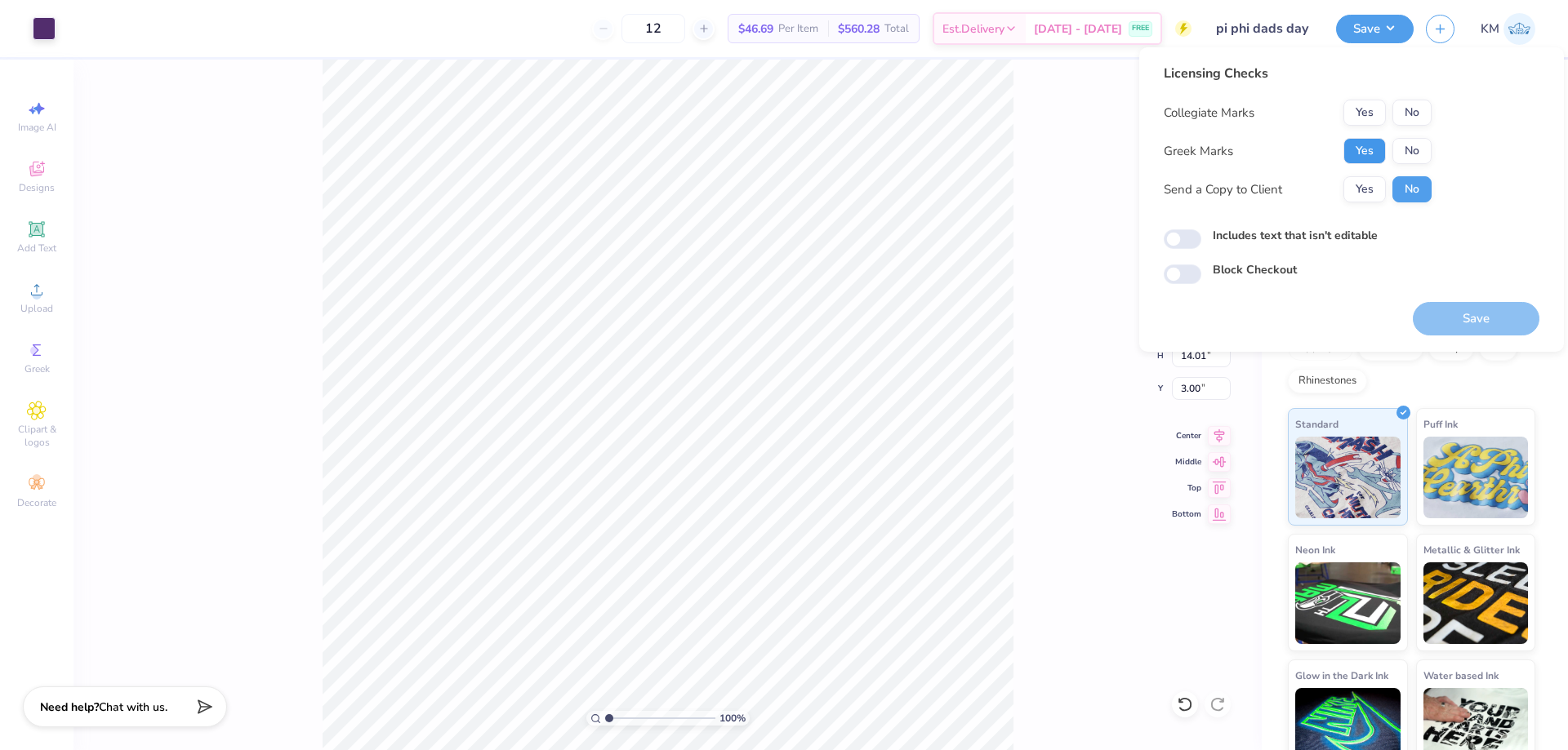
click at [1364, 151] on button "Yes" at bounding box center [1365, 151] width 42 height 26
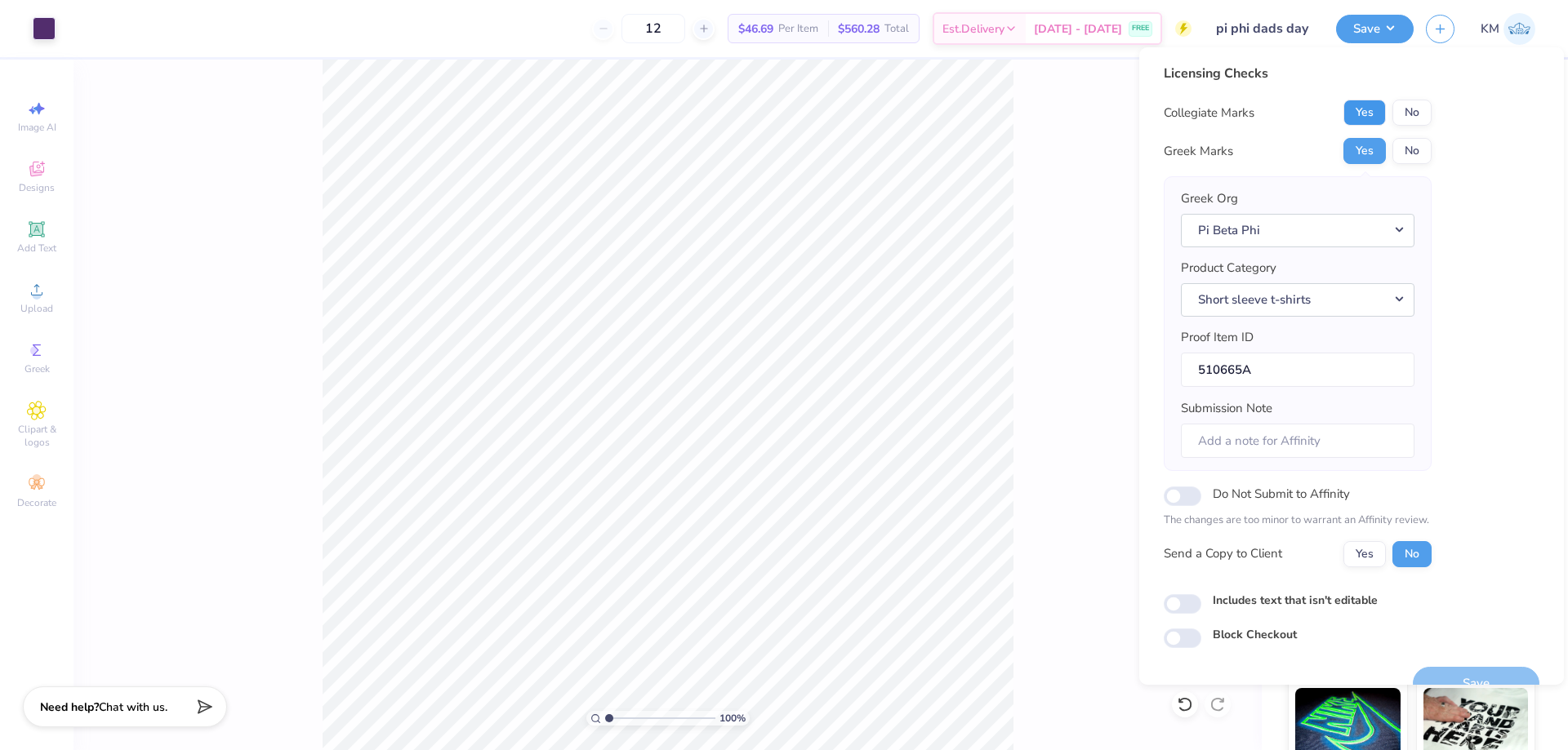
click at [1361, 114] on button "Yes" at bounding box center [1365, 112] width 42 height 26
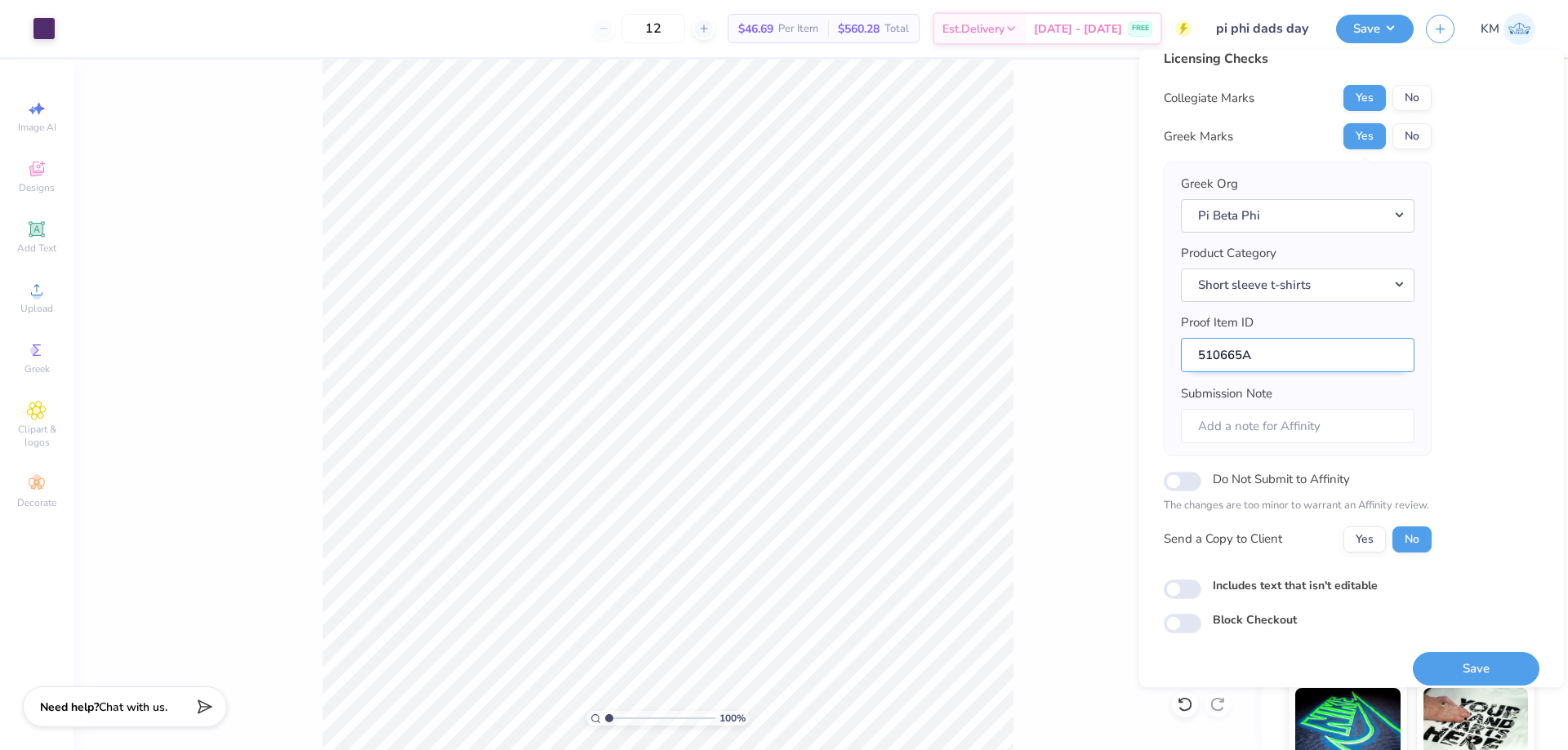
scroll to position [31, 0]
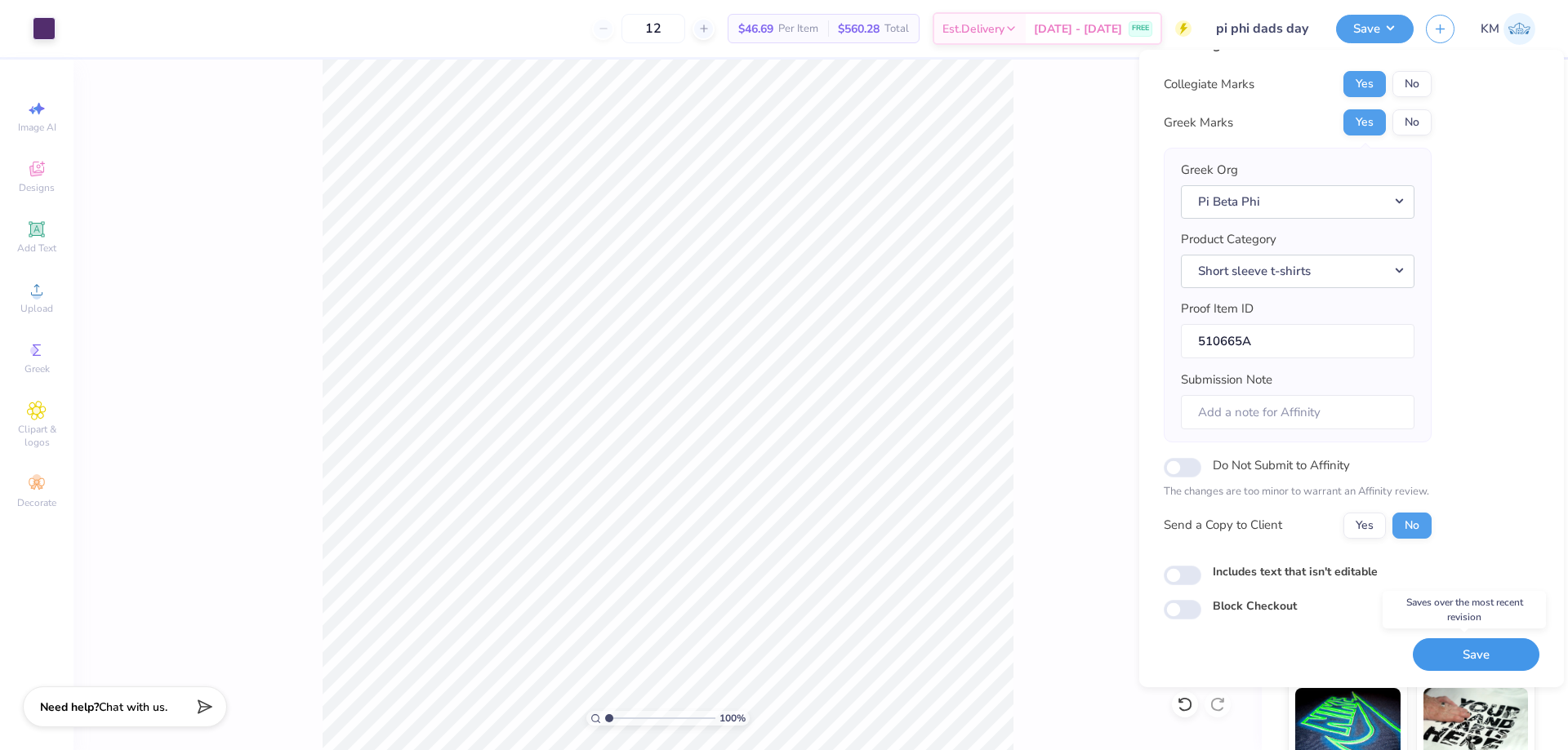
click at [1442, 644] on button "Save" at bounding box center [1476, 656] width 126 height 34
